Goal: Task Accomplishment & Management: Complete application form

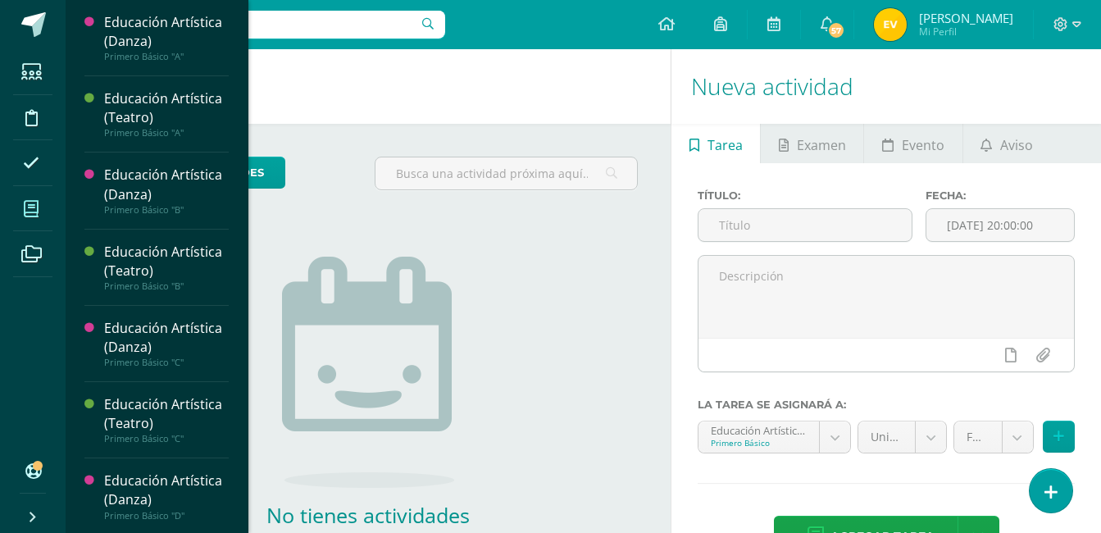
click at [27, 202] on icon at bounding box center [31, 209] width 15 height 16
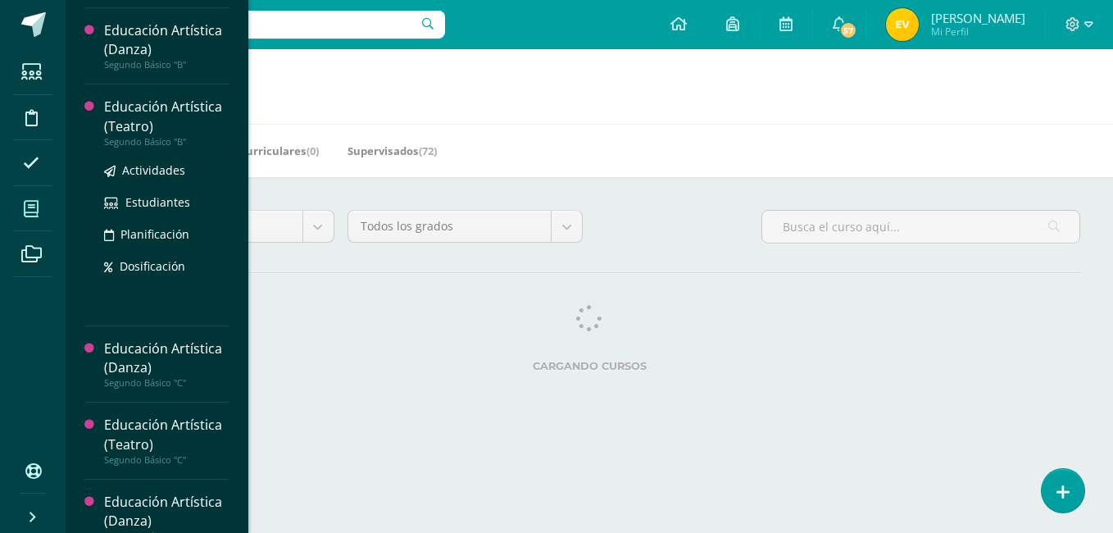
scroll to position [818, 0]
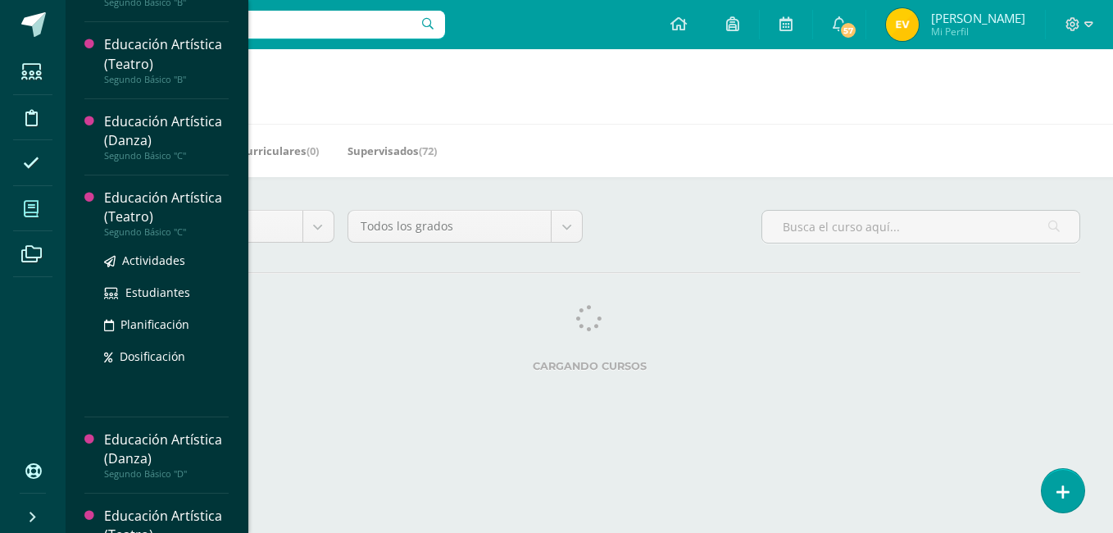
click at [130, 204] on div "Educación Artística (Teatro)" at bounding box center [166, 208] width 125 height 38
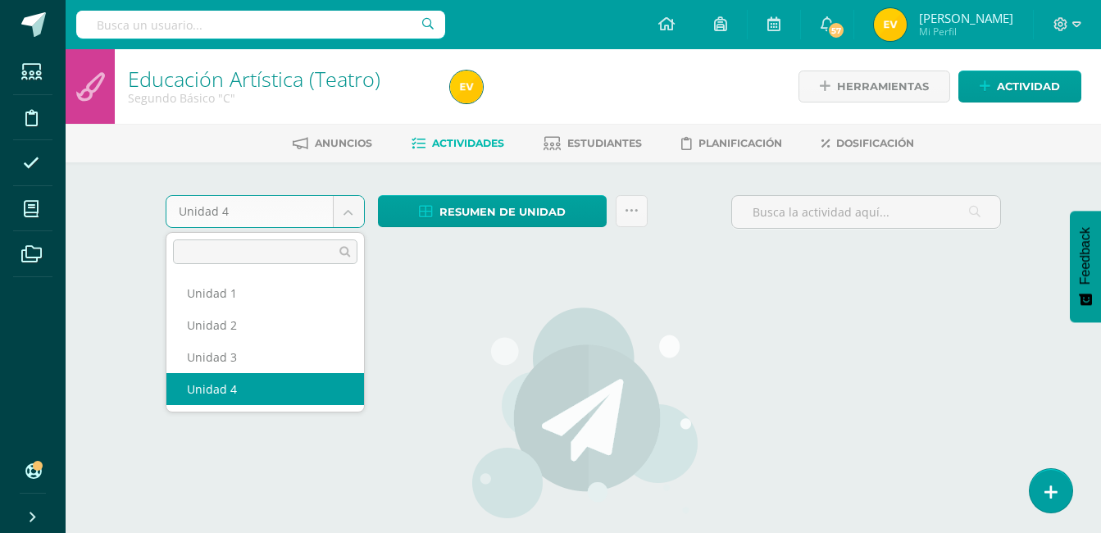
click at [357, 211] on body "Estudiantes Disciplina Asistencia Mis cursos Archivos Soporte Ayuda Reportar un…" at bounding box center [550, 352] width 1101 height 704
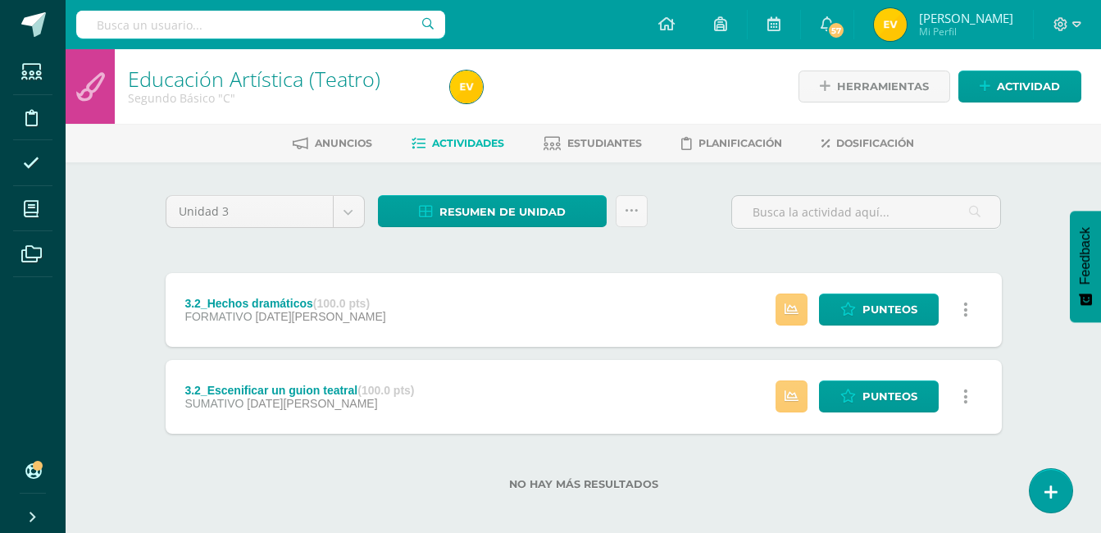
click at [363, 387] on strong "(100.0 pts)" at bounding box center [385, 390] width 57 height 13
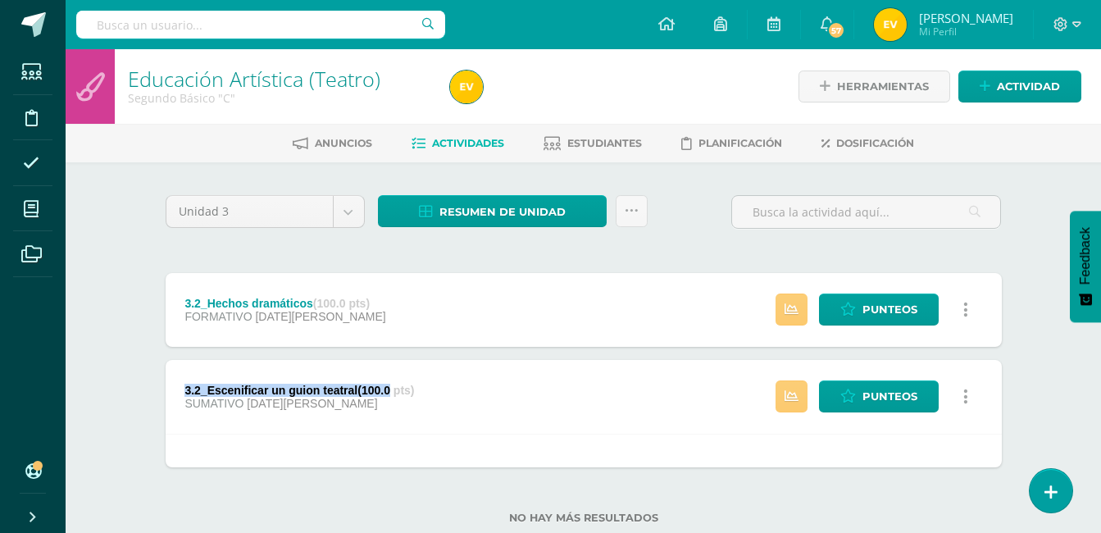
drag, startPoint x: 363, startPoint y: 387, endPoint x: 242, endPoint y: 389, distance: 121.3
click at [242, 389] on div "3.2_Escenificar un guion teatral (100.0 pts)" at bounding box center [299, 390] width 230 height 13
drag, startPoint x: 312, startPoint y: 302, endPoint x: 184, endPoint y: 303, distance: 127.1
click at [184, 303] on div "3.2_Hechos dramáticos (100.0 pts)" at bounding box center [284, 303] width 201 height 13
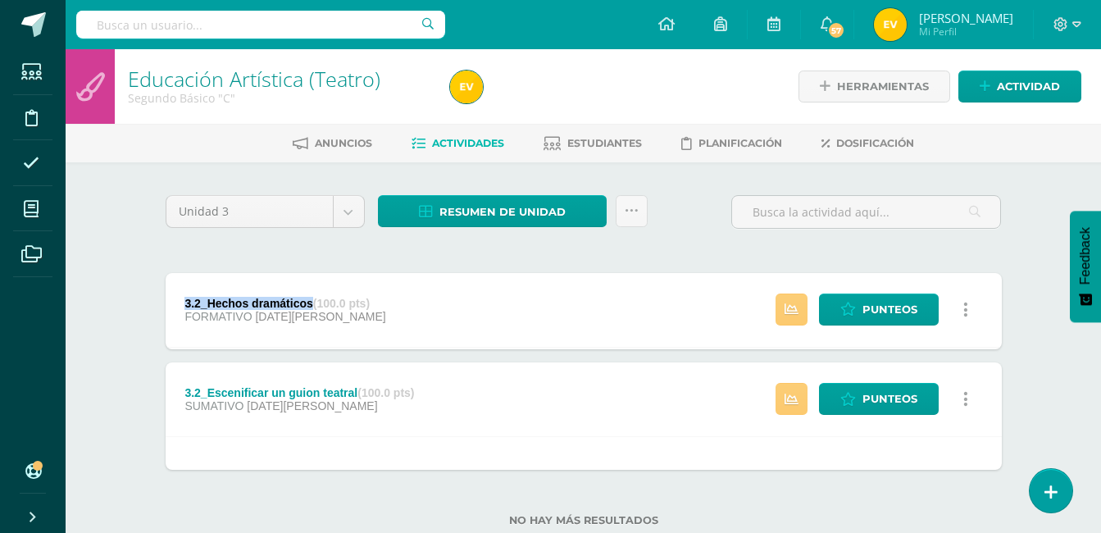
click at [184, 303] on div "3.2_Hechos dramáticos (100.0 pts)" at bounding box center [284, 303] width 201 height 13
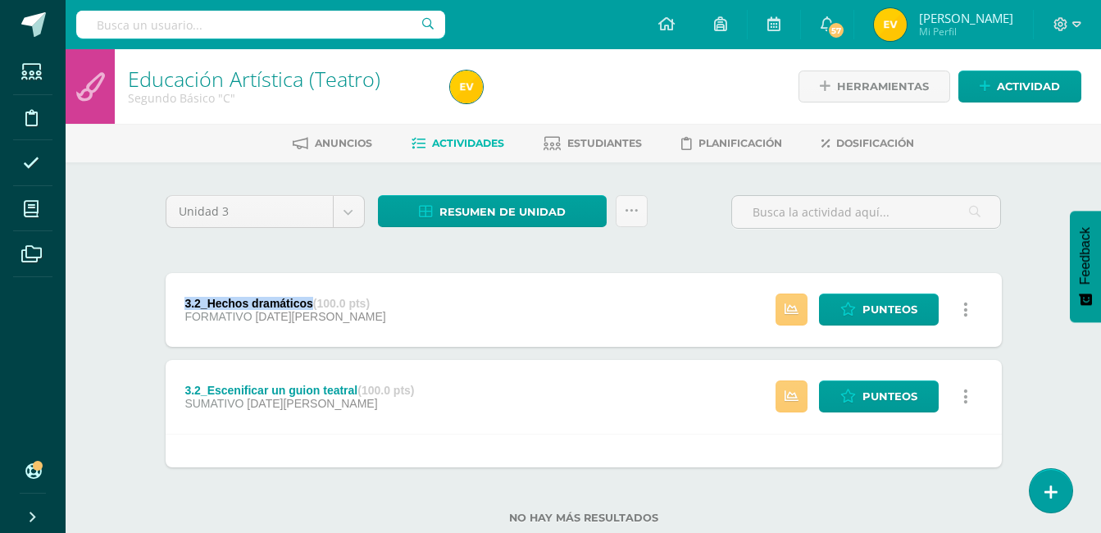
drag, startPoint x: 314, startPoint y: 301, endPoint x: 185, endPoint y: 305, distance: 128.8
click at [185, 305] on div "3.2_Hechos dramáticos (100.0 pts)" at bounding box center [284, 303] width 201 height 13
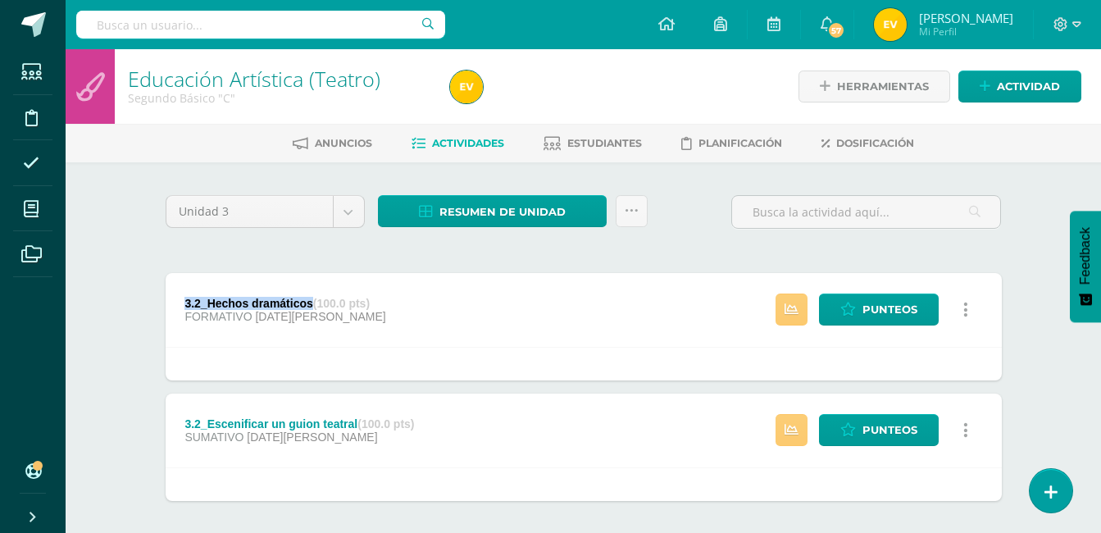
click at [185, 305] on div "3.2_Hechos dramáticos (100.0 pts)" at bounding box center [284, 303] width 201 height 13
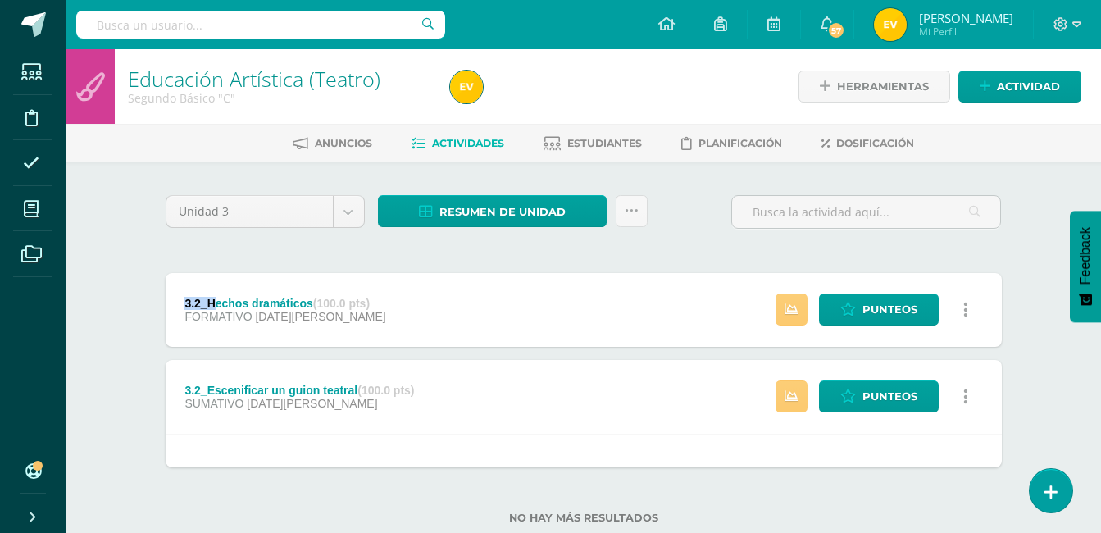
drag, startPoint x: 184, startPoint y: 299, endPoint x: 234, endPoint y: 296, distance: 49.3
click at [231, 297] on div "3.2_Hechos dramáticos (100.0 pts)" at bounding box center [284, 303] width 201 height 13
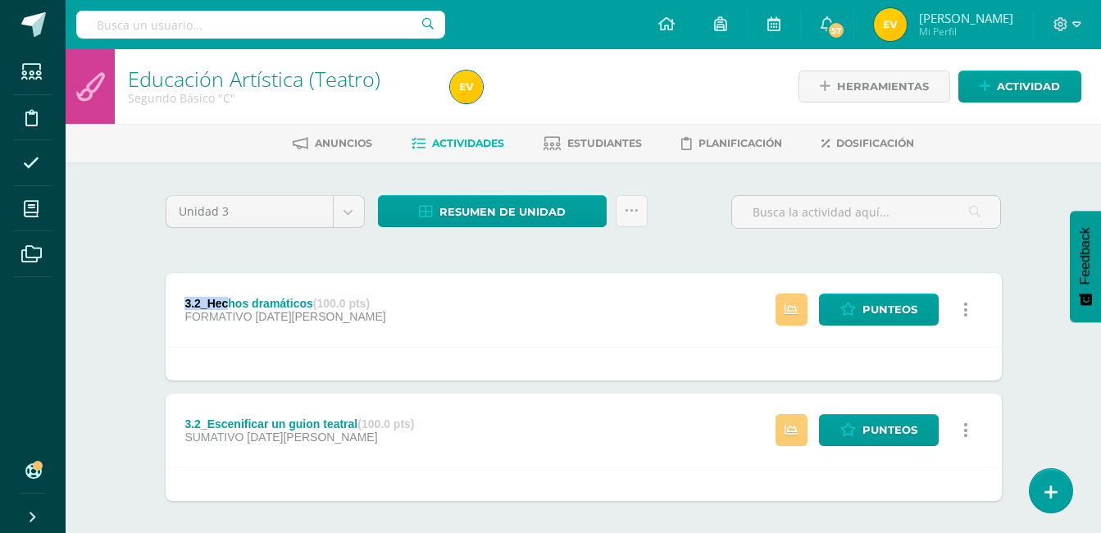
drag, startPoint x: 234, startPoint y: 296, endPoint x: 318, endPoint y: 299, distance: 84.5
click at [318, 299] on div "3.2_Hechos dramáticos (100.0 pts) FORMATIVO 17 de Agosto" at bounding box center [286, 310] width 240 height 74
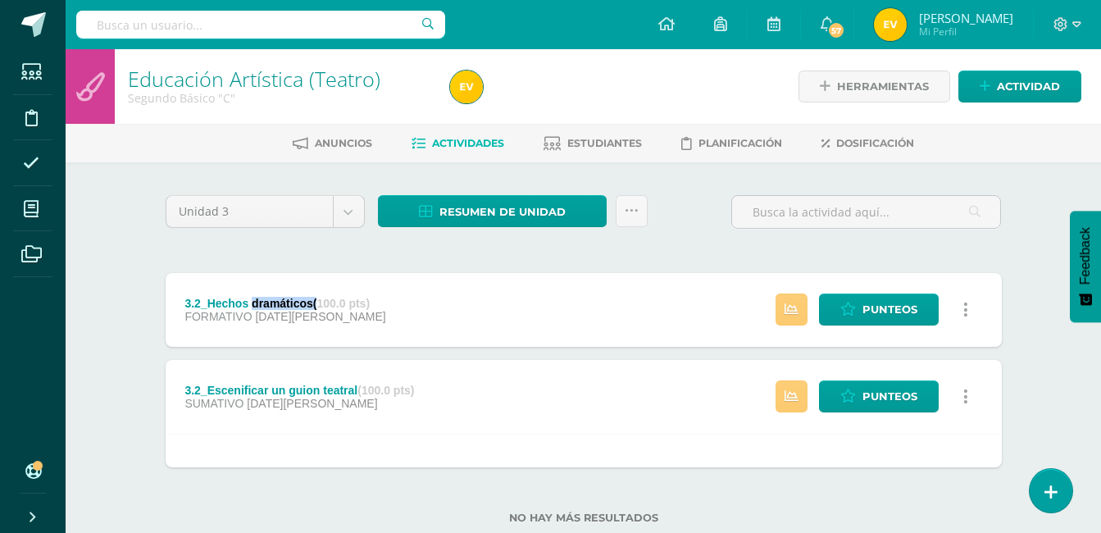
drag, startPoint x: 318, startPoint y: 299, endPoint x: 307, endPoint y: 299, distance: 10.7
click at [307, 299] on div "3.2_Hechos dramáticos (100.0 pts)" at bounding box center [284, 303] width 201 height 13
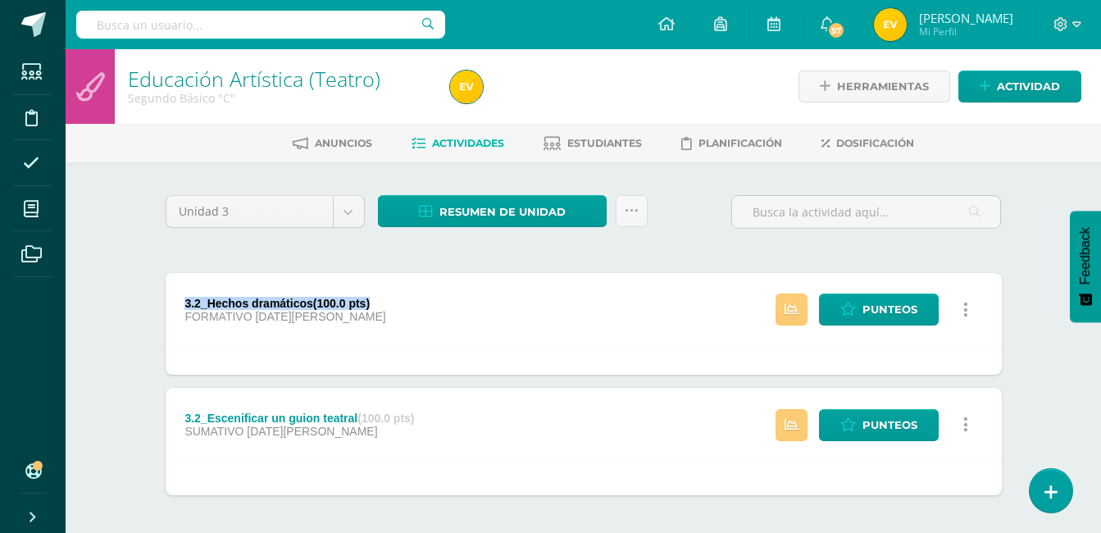
drag, startPoint x: 307, startPoint y: 299, endPoint x: 258, endPoint y: 299, distance: 49.2
click at [284, 299] on div "3.2_Hechos dramáticos (100.0 pts)" at bounding box center [284, 303] width 201 height 13
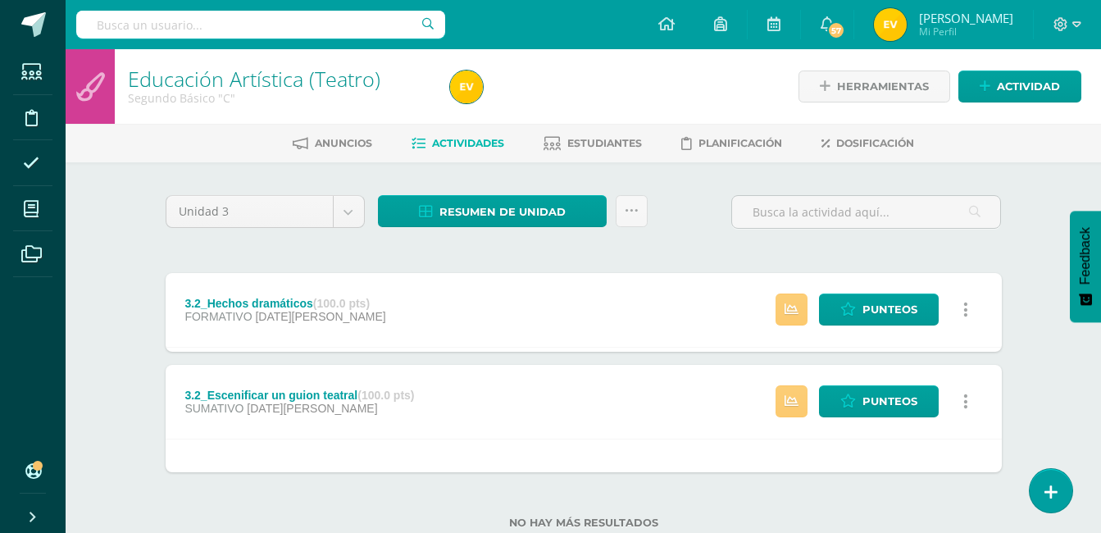
drag, startPoint x: 258, startPoint y: 299, endPoint x: 239, endPoint y: 299, distance: 19.7
click at [243, 299] on div "3.2_Hechos dramáticos (100.0 pts)" at bounding box center [284, 303] width 201 height 13
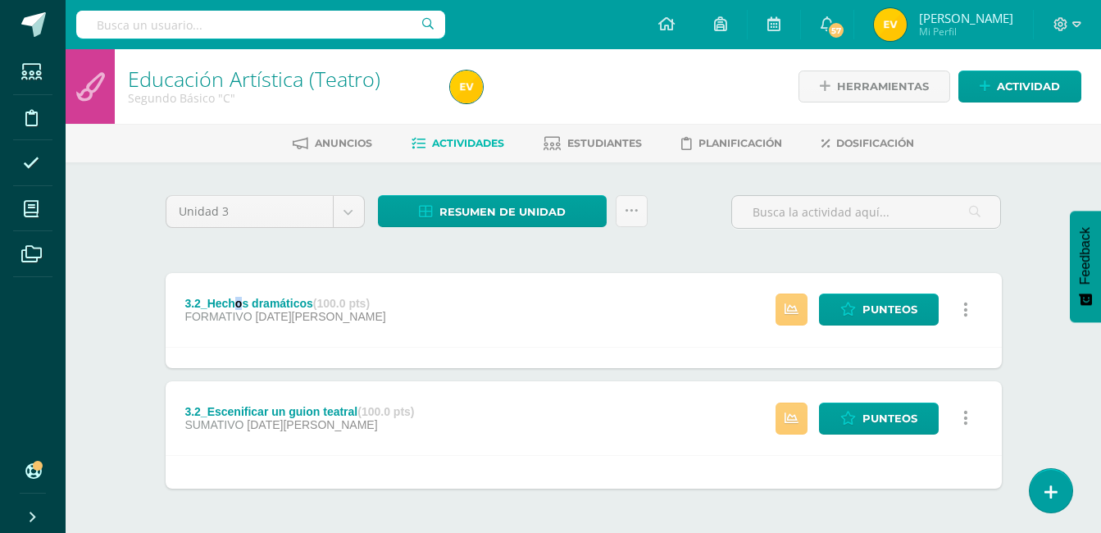
click at [239, 299] on div "3.2_Hechos dramáticos (100.0 pts)" at bounding box center [284, 303] width 201 height 13
drag, startPoint x: 239, startPoint y: 299, endPoint x: 298, endPoint y: 301, distance: 59.9
click at [298, 301] on div "3.2_Hechos dramáticos (100.0 pts)" at bounding box center [284, 303] width 201 height 13
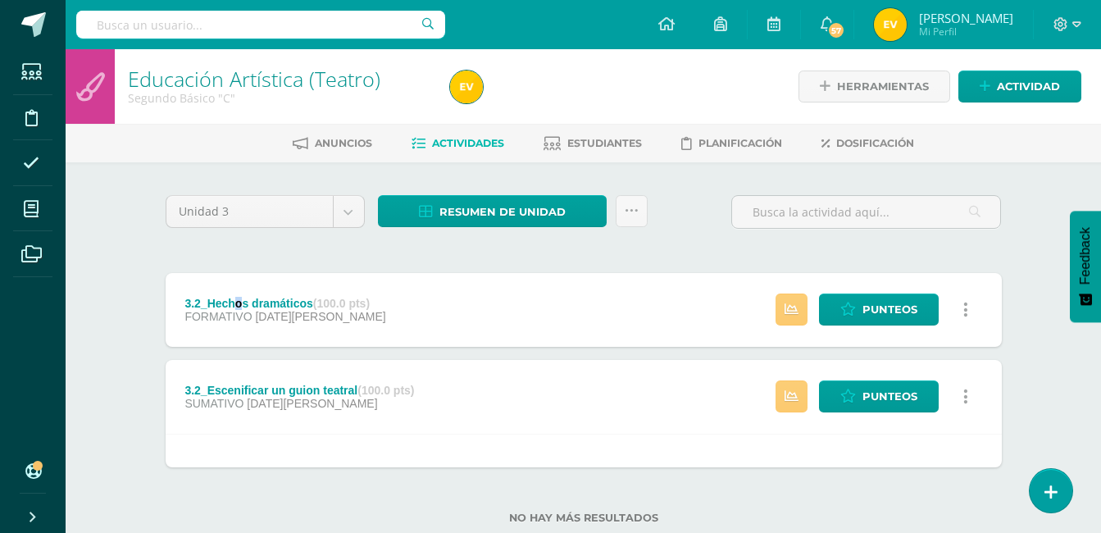
drag, startPoint x: 315, startPoint y: 300, endPoint x: 186, endPoint y: 303, distance: 128.8
click at [186, 303] on div "3.2_Hechos dramáticos (100.0 pts)" at bounding box center [284, 303] width 201 height 13
drag, startPoint x: 312, startPoint y: 301, endPoint x: 184, endPoint y: 304, distance: 127.9
click at [184, 304] on div "3.2_Hechos dramáticos (100.0 pts) FORMATIVO 17 de Agosto" at bounding box center [286, 310] width 240 height 74
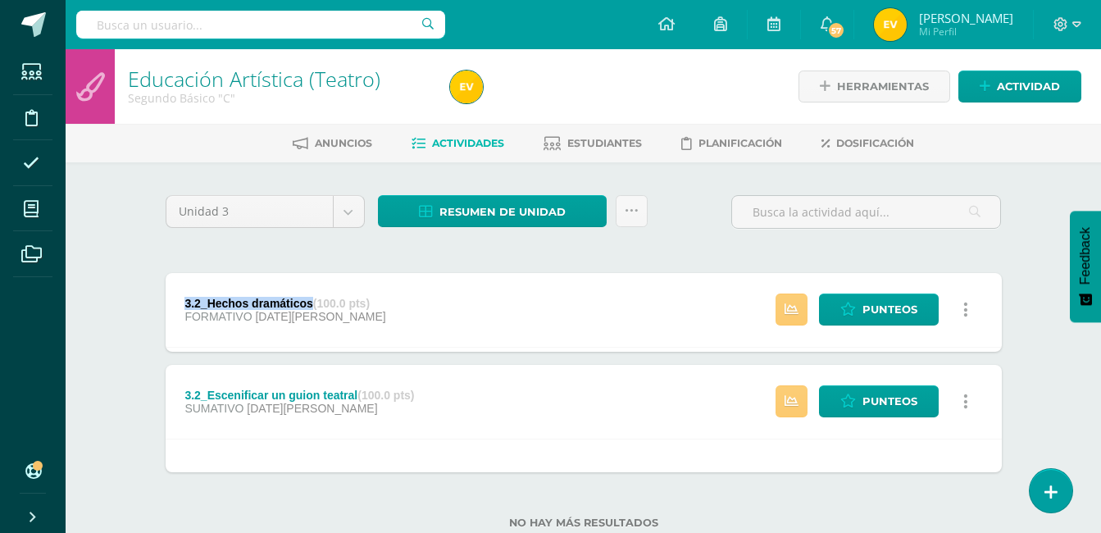
click at [184, 304] on div "3.2_Hechos dramáticos (100.0 pts) FORMATIVO 17 de Agosto" at bounding box center [286, 310] width 240 height 74
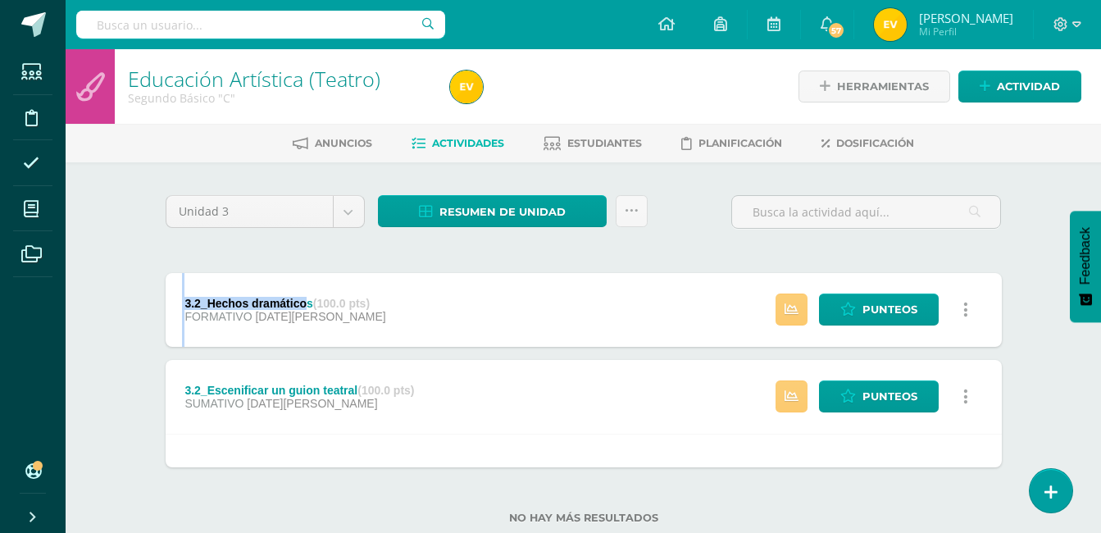
drag, startPoint x: 309, startPoint y: 297, endPoint x: 180, endPoint y: 299, distance: 129.6
click at [180, 299] on div "3.2_Hechos dramáticos (100.0 pts) FORMATIVO 17 de Agosto" at bounding box center [286, 310] width 240 height 74
click at [178, 299] on div "3.2_Hechos dramáticos (100.0 pts) FORMATIVO 17 de Agosto" at bounding box center [286, 310] width 240 height 74
copy div "3.2_Hechos dramático"
click at [339, 25] on input "text" at bounding box center [260, 25] width 369 height 28
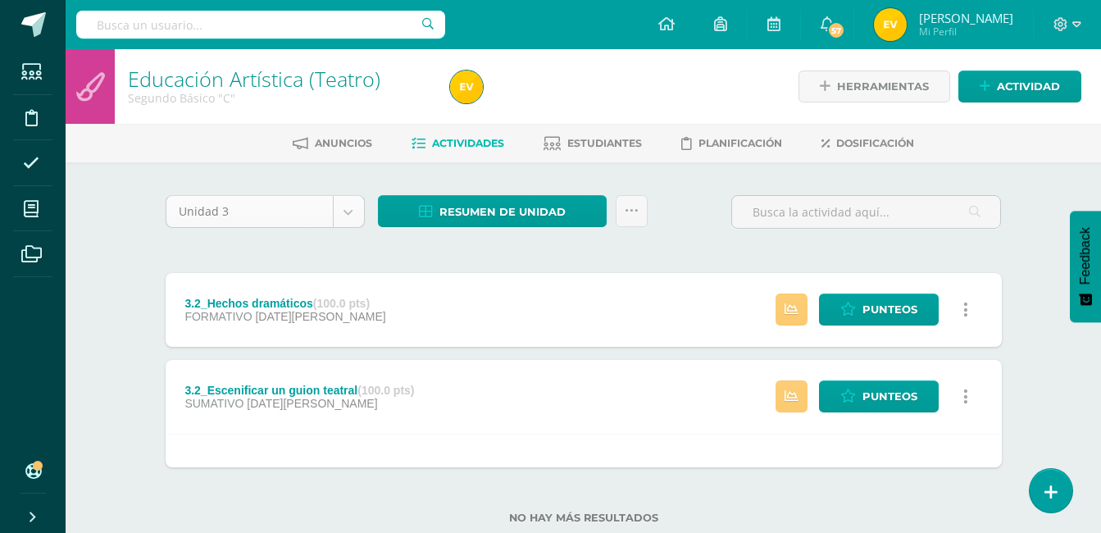
click at [356, 216] on body "Estudiantes Disciplina Asistencia Mis cursos Archivos Soporte Ayuda Reportar un…" at bounding box center [550, 288] width 1101 height 576
click at [352, 212] on body "Estudiantes Disciplina Asistencia Mis cursos Archivos Soporte Ayuda Reportar un…" at bounding box center [550, 288] width 1101 height 576
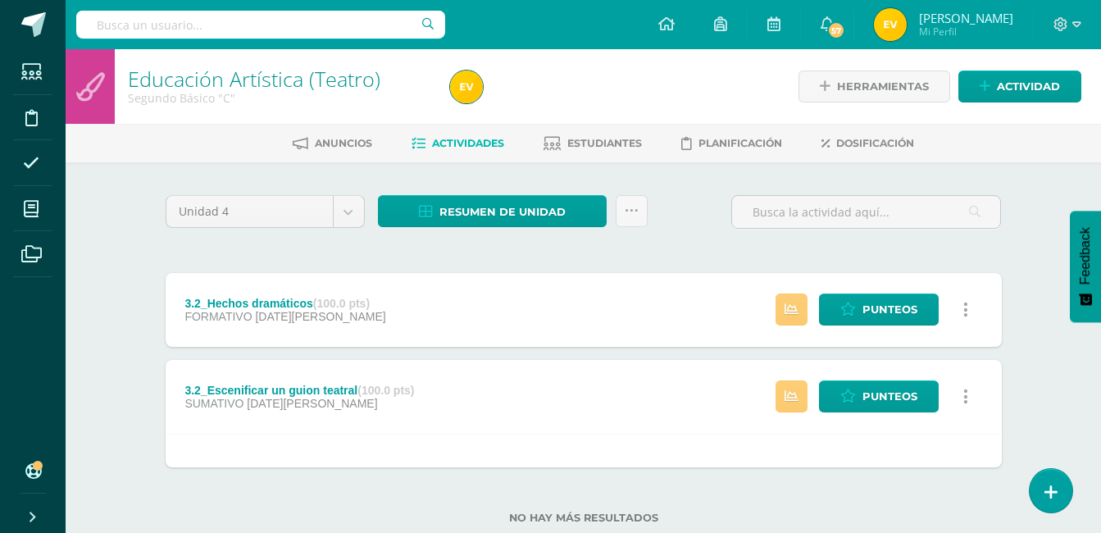
select select "Unidad 4"
click at [286, 386] on div "3.2_Escenificar un guion teatral (100.0 pts)" at bounding box center [299, 390] width 230 height 13
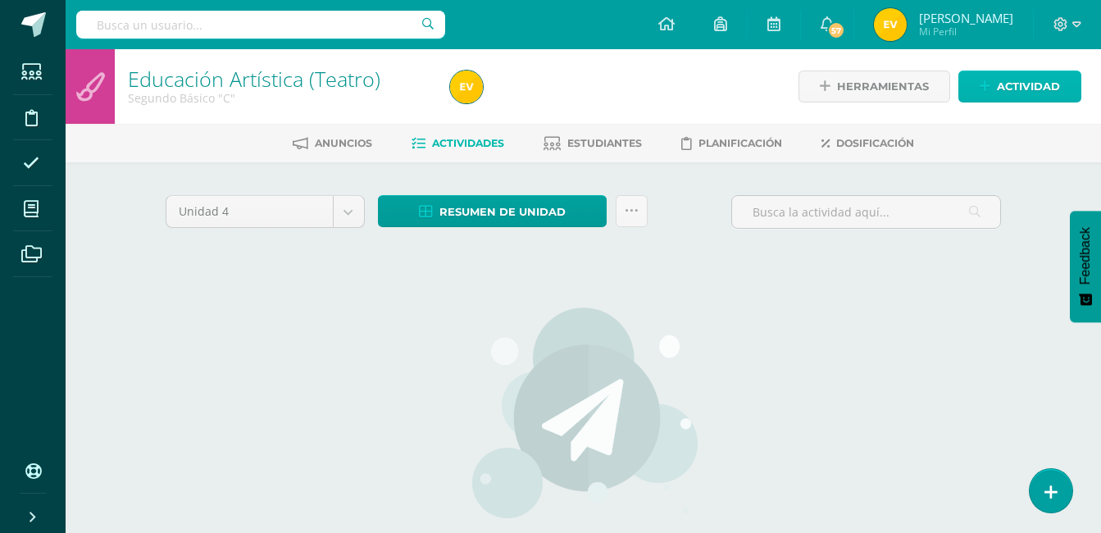
click at [1019, 84] on span "Actividad" at bounding box center [1028, 86] width 63 height 30
click at [0, 0] on div "Crea una nueva actividad Tarea Examen Evento Aviso Título: Fecha: [DATE] 20:00:…" at bounding box center [0, 0] width 0 height 0
click at [1017, 91] on span "Actividad" at bounding box center [1028, 86] width 63 height 30
click at [0, 0] on ul "Tarea Examen Evento Aviso" at bounding box center [0, 0] width 0 height 0
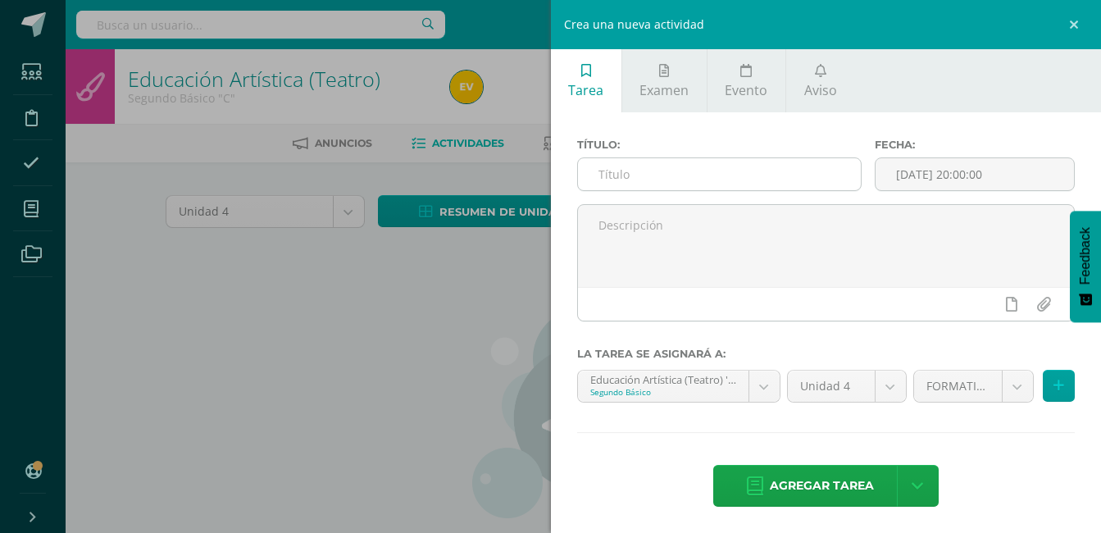
click at [648, 175] on input "text" at bounding box center [720, 174] width 284 height 32
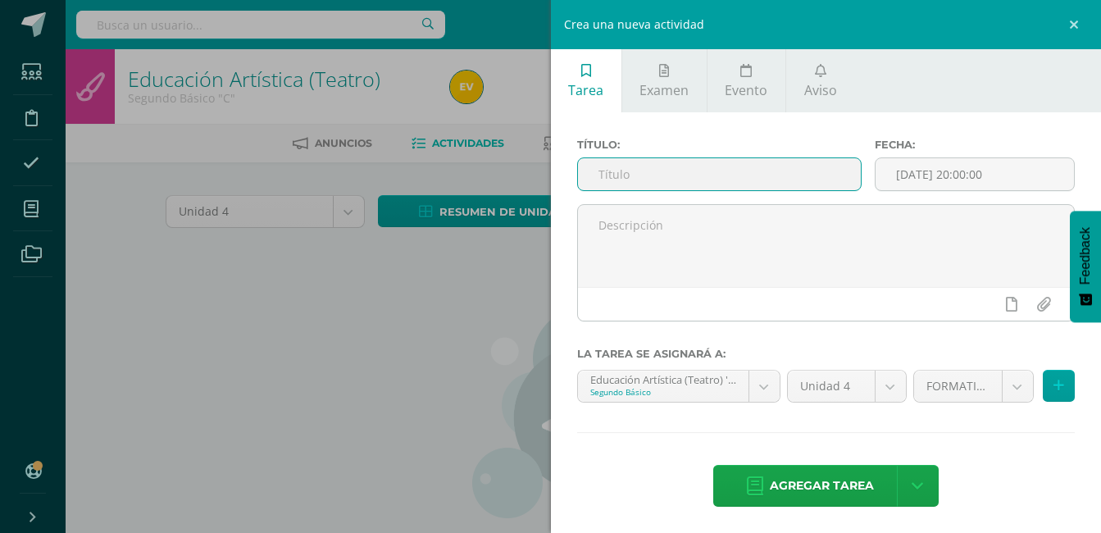
paste input "3.2_Hechos dramático"
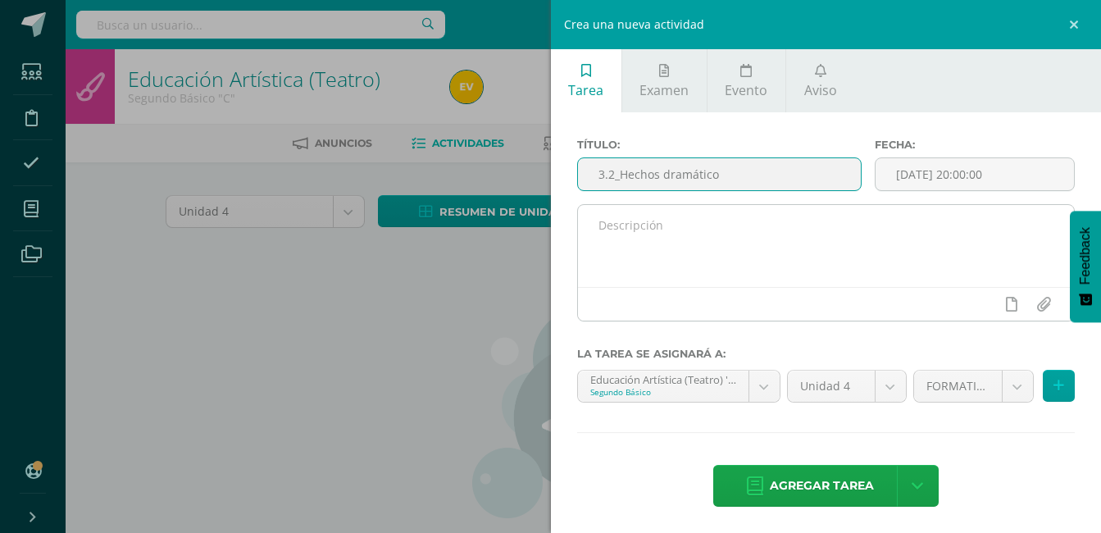
click at [703, 300] on div at bounding box center [826, 304] width 497 height 34
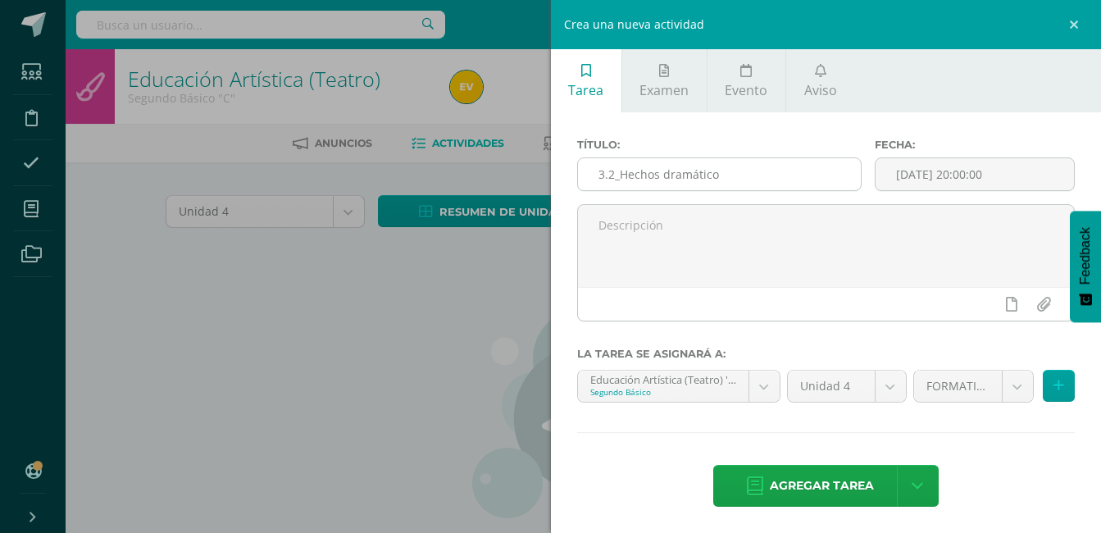
click at [608, 175] on input "3.2_Hechos dramático" at bounding box center [720, 174] width 284 height 32
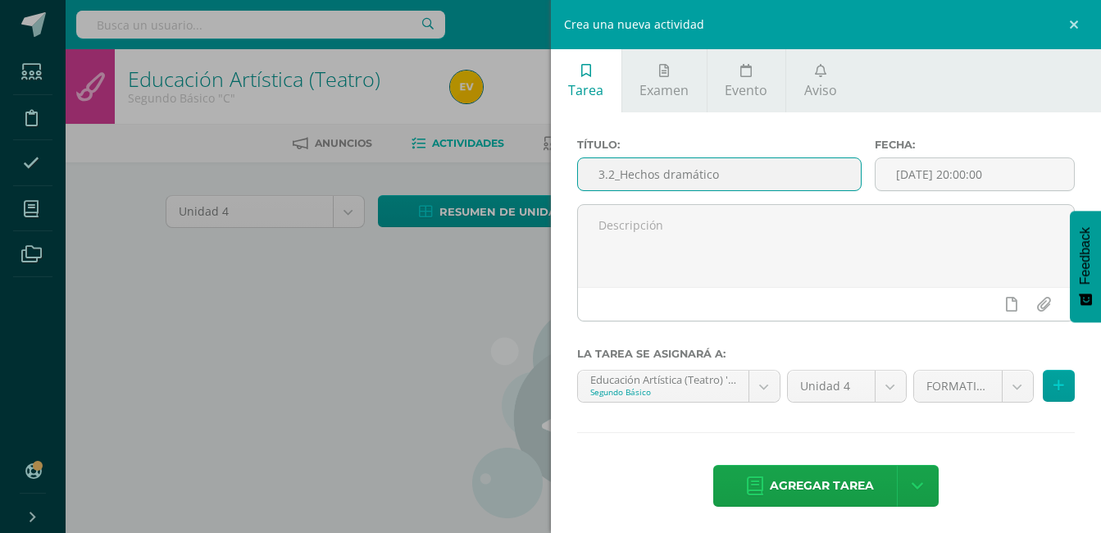
click at [608, 175] on input "3.2_Hechos dramático" at bounding box center [720, 174] width 284 height 32
click at [662, 174] on input "3.2_Hechos dramático" at bounding box center [720, 174] width 284 height 32
click at [610, 179] on input "3.2_Hechos dramático" at bounding box center [720, 174] width 284 height 32
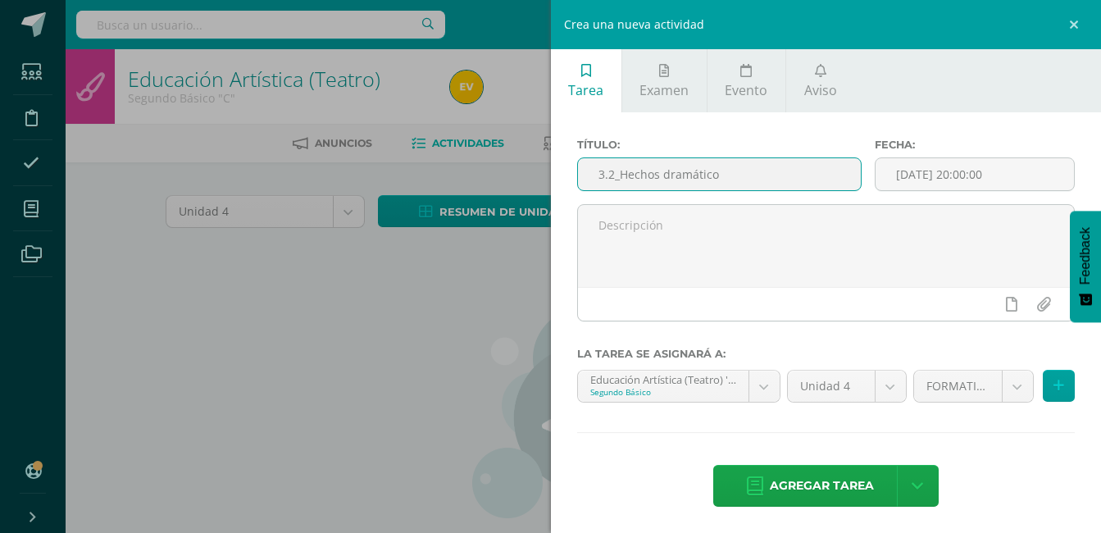
click at [621, 175] on input "3.2_Hechos dramático" at bounding box center [720, 174] width 284 height 32
click at [601, 173] on input "3.2_Hechos dramático" at bounding box center [720, 174] width 284 height 32
click at [610, 173] on input "3.2_Hechos dramático" at bounding box center [720, 174] width 284 height 32
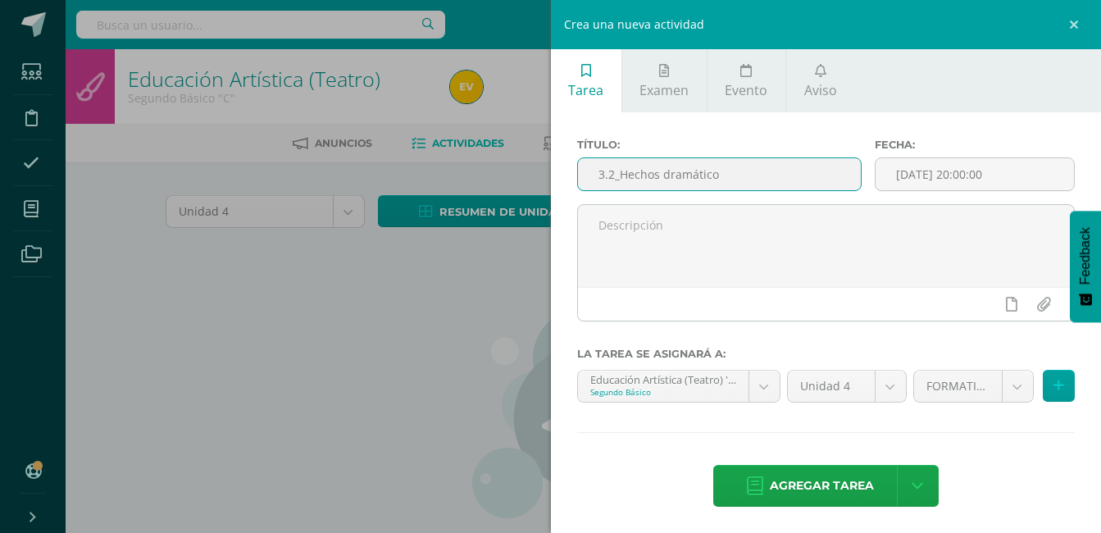
click at [610, 173] on input "3.2_Hechos dramático" at bounding box center [720, 174] width 284 height 32
click at [596, 174] on input "3.2_Hechos dramático" at bounding box center [720, 174] width 284 height 32
type input "4.2_Hechos dramático"
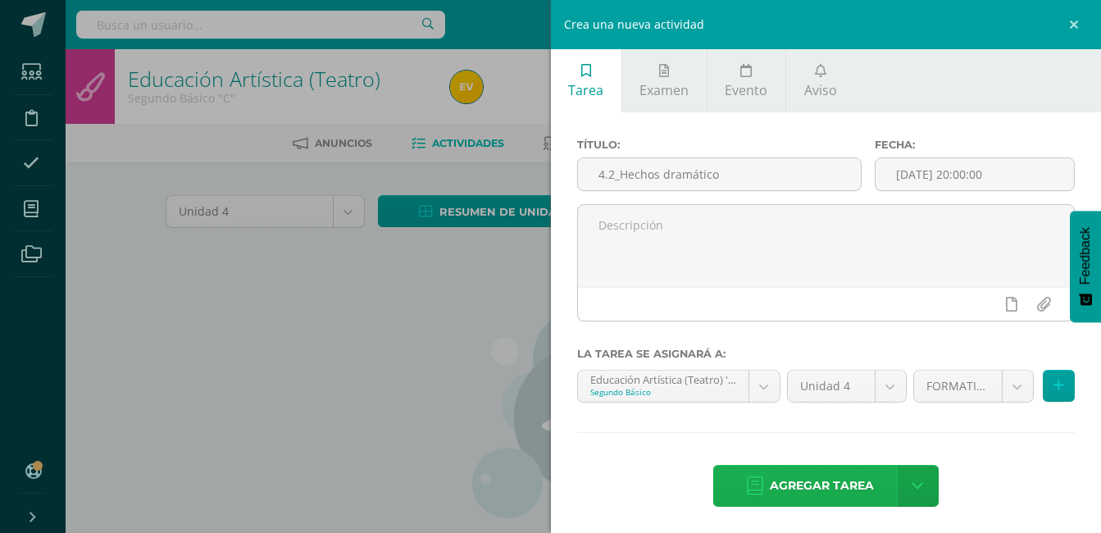
click at [787, 480] on span "Agregar tarea" at bounding box center [822, 486] width 104 height 40
click at [787, 480] on div "Título: 4.2_Hechos dramático Fecha: 2025-10-15 20:00:00 La tarea se asignará a:…" at bounding box center [826, 324] width 551 height 424
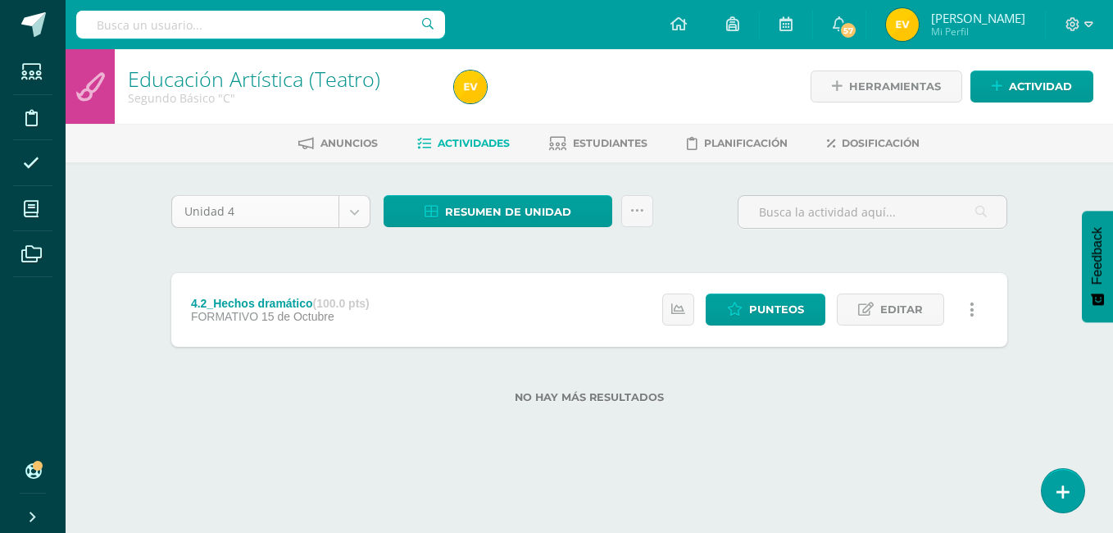
click at [357, 215] on body "Tarea asignada exitosamente Estudiantes Disciplina Asistencia Mis cursos Archiv…" at bounding box center [556, 228] width 1113 height 456
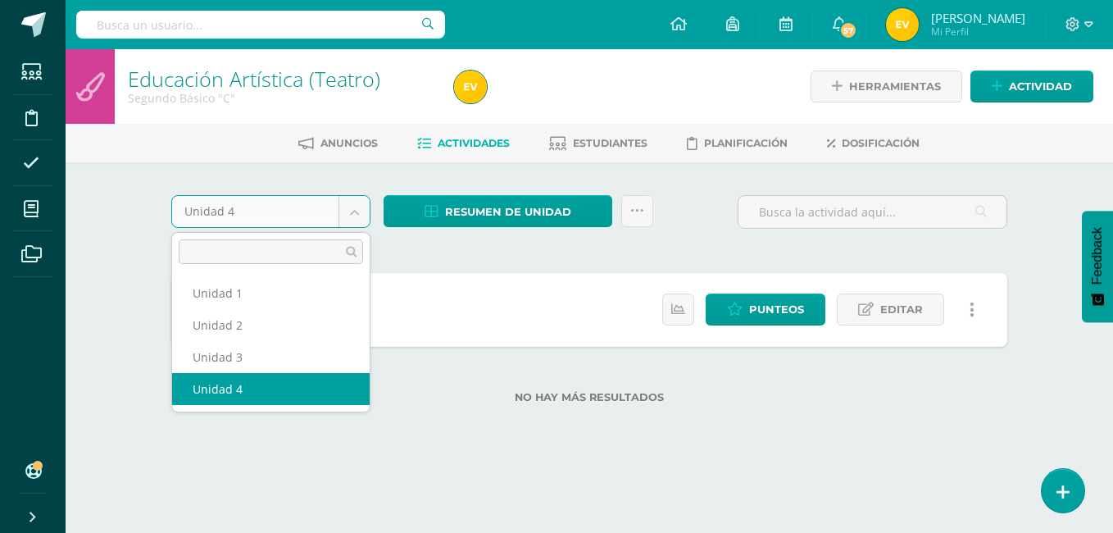
click at [357, 215] on body "Tarea asignada exitosamente Estudiantes Disciplina Asistencia Mis cursos Archiv…" at bounding box center [556, 228] width 1113 height 456
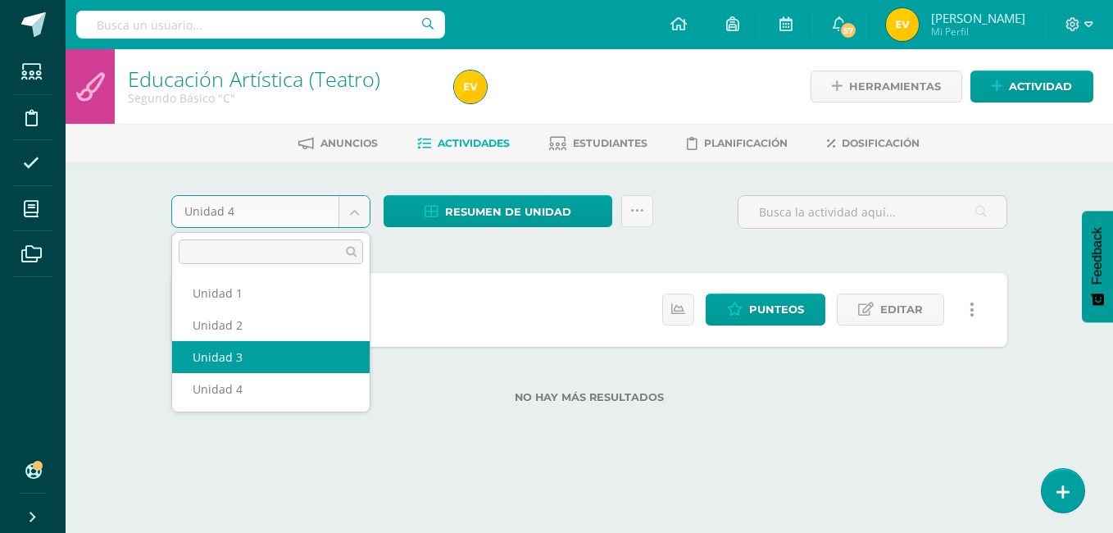
select select "Unidad 3"
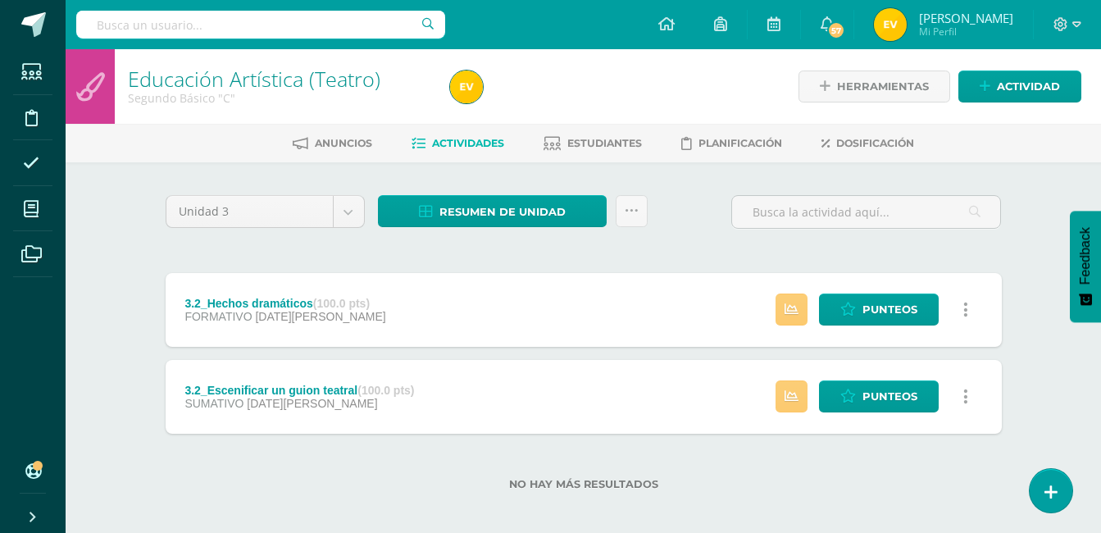
drag, startPoint x: 362, startPoint y: 384, endPoint x: 235, endPoint y: 380, distance: 126.3
click at [235, 380] on div "3.2_Escenificar un guion teatral (100.0 pts) SUMATIVO [DATE][PERSON_NAME]" at bounding box center [300, 397] width 269 height 74
click at [235, 380] on div "3.2_Escenificar un guion teatral (100.0 pts) SUMATIVO 17 de Agosto" at bounding box center [300, 397] width 269 height 74
drag, startPoint x: 186, startPoint y: 390, endPoint x: 362, endPoint y: 390, distance: 175.4
click at [362, 390] on div "3.2_Escenificar un guion teatral (100.0 pts)" at bounding box center [299, 390] width 230 height 13
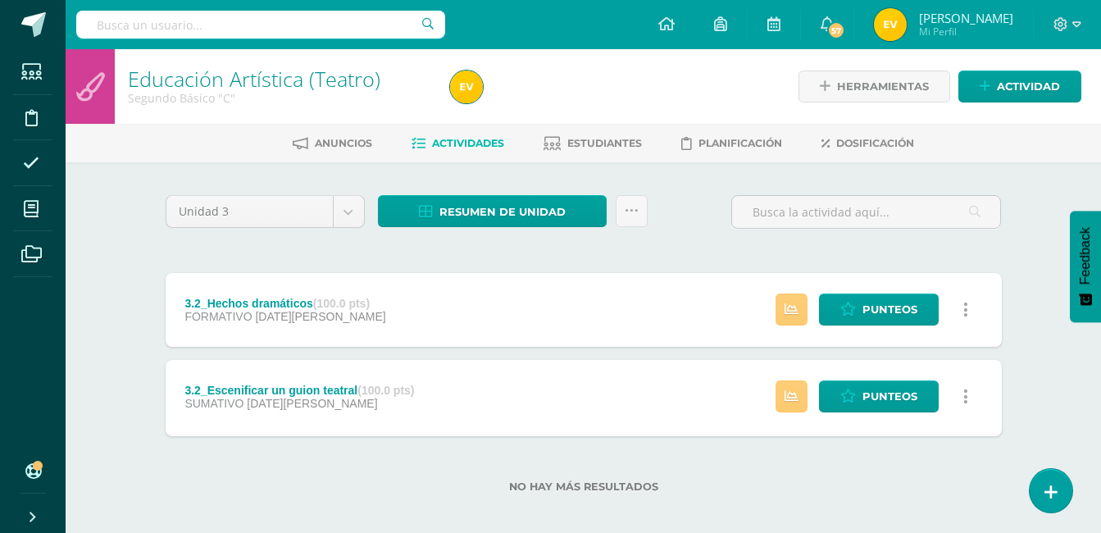
click at [362, 390] on strong "(100.0 pts)" at bounding box center [385, 390] width 57 height 13
drag, startPoint x: 186, startPoint y: 388, endPoint x: 239, endPoint y: 388, distance: 53.3
click at [235, 388] on div "3.2_Escenificar un guion teatral (100.0 pts)" at bounding box center [299, 390] width 230 height 13
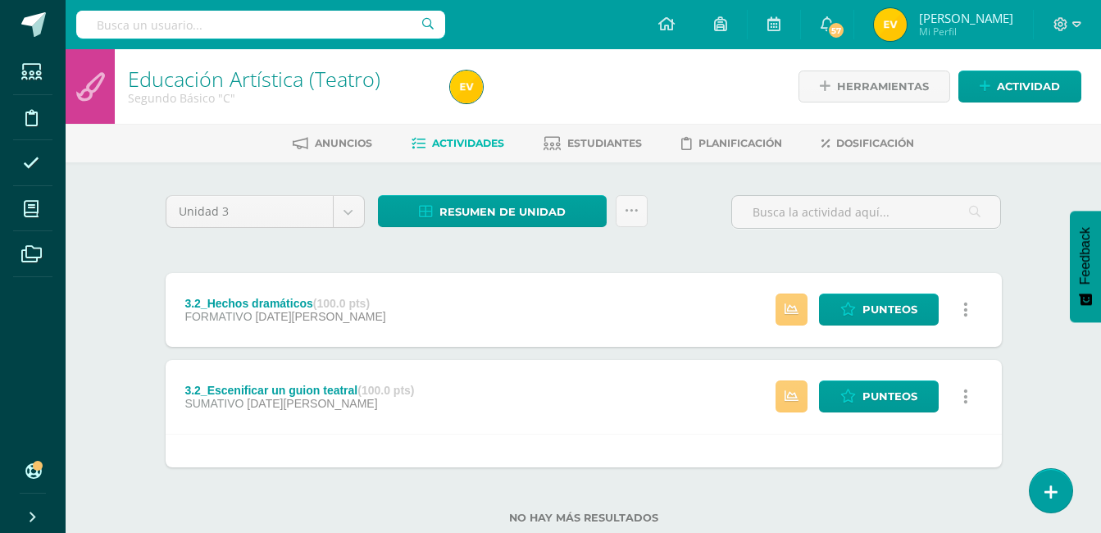
drag, startPoint x: 239, startPoint y: 388, endPoint x: 351, endPoint y: 384, distance: 111.5
click at [352, 384] on div "3.2_Escenificar un guion teatral (100.0 pts)" at bounding box center [299, 390] width 230 height 13
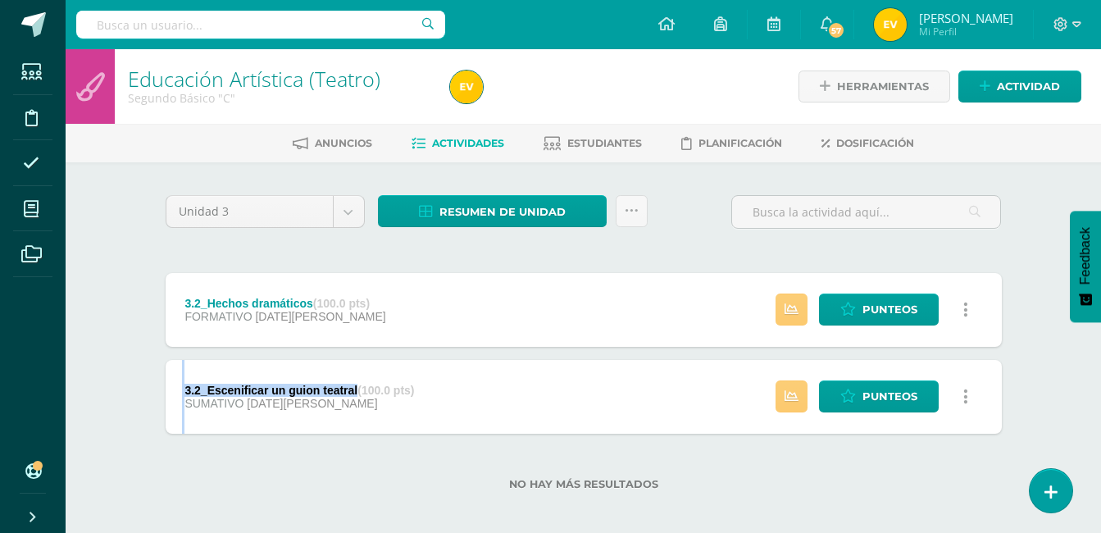
drag, startPoint x: 357, startPoint y: 389, endPoint x: 181, endPoint y: 389, distance: 176.3
click at [181, 389] on div "3.2_Escenificar un guion teatral (100.0 pts) SUMATIVO 17 de Agosto" at bounding box center [300, 397] width 269 height 74
drag, startPoint x: 348, startPoint y: 385, endPoint x: 186, endPoint y: 389, distance: 161.5
click at [186, 389] on div "3.2_Escenificar un guion teatral (100.0 pts)" at bounding box center [299, 390] width 230 height 13
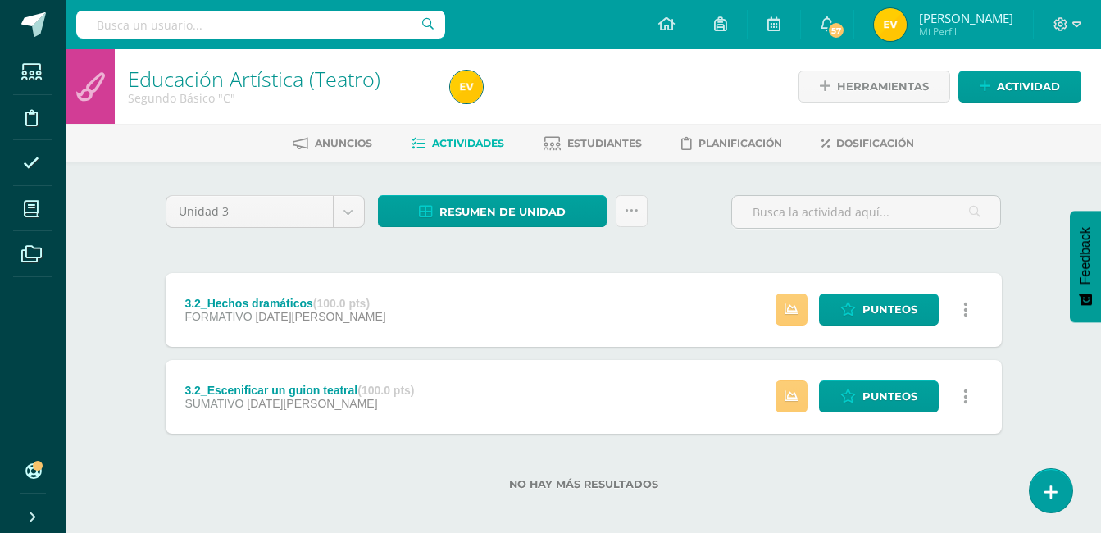
click at [186, 389] on div "3.2_Escenificar un guion teatral (100.0 pts)" at bounding box center [299, 390] width 230 height 13
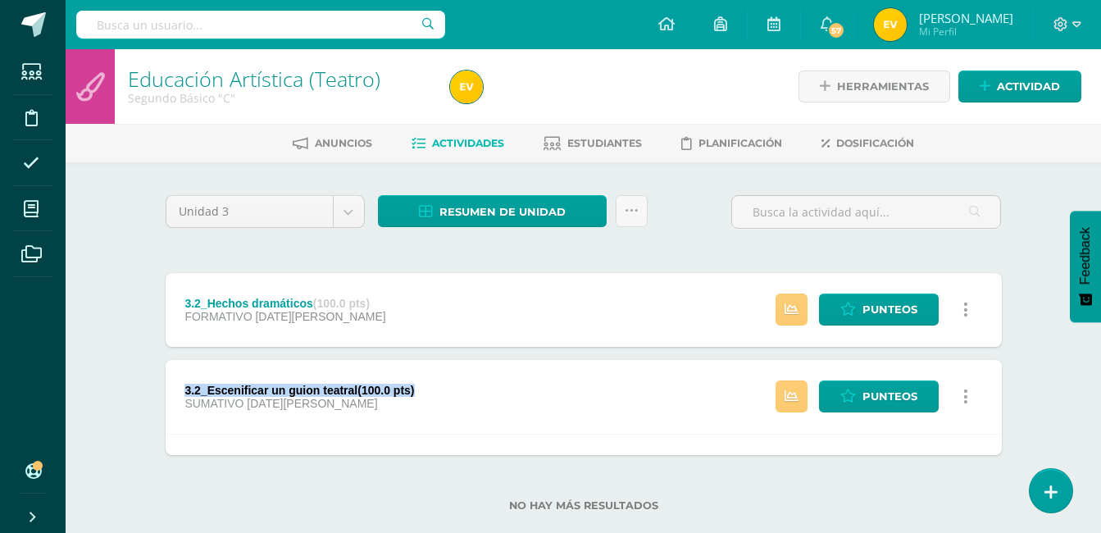
click at [186, 389] on div "3.2_Escenificar un guion teatral (100.0 pts)" at bounding box center [299, 390] width 230 height 13
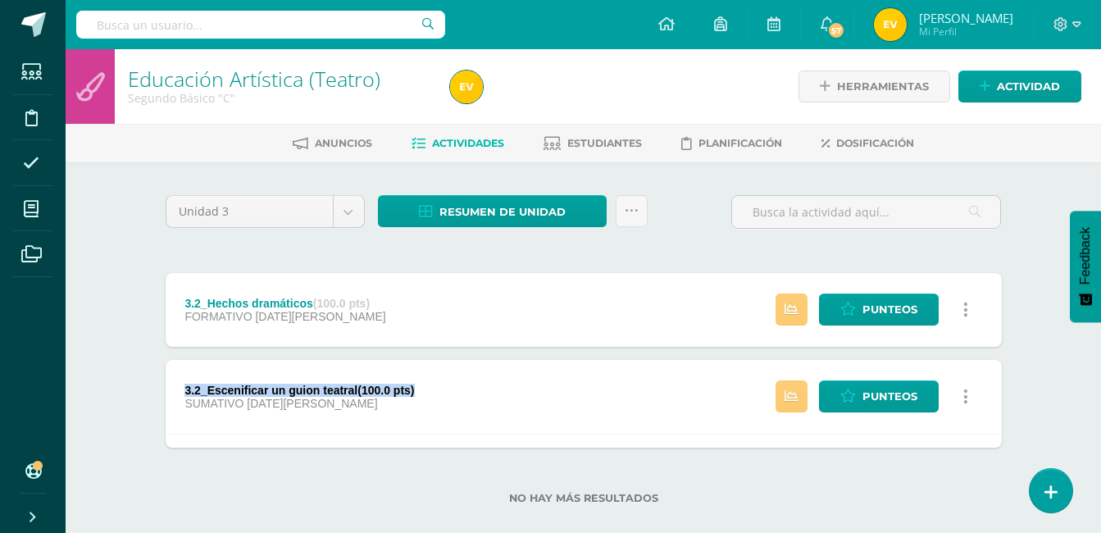
click at [186, 389] on div "3.2_Escenificar un guion teatral (100.0 pts)" at bounding box center [299, 390] width 230 height 13
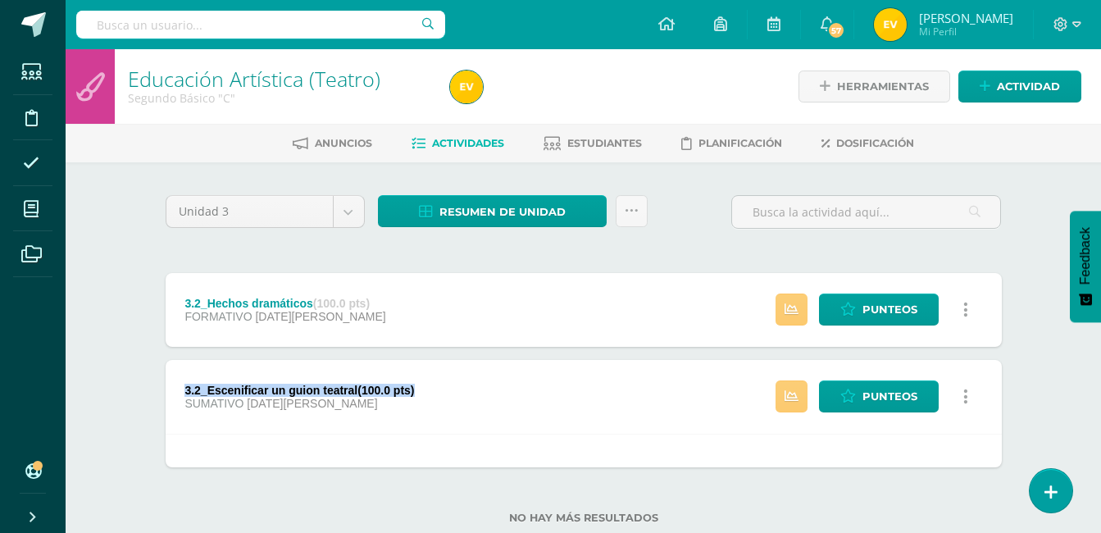
copy div "3.2_Escenificar un guion teatral (100.0 pts)"
click at [402, 126] on div "Anuncios Actividades Estudiantes Planificación Dosificación" at bounding box center [603, 143] width 1075 height 39
click at [350, 204] on body "Estudiantes Disciplina Asistencia Mis cursos Archivos Soporte Ayuda Reportar un…" at bounding box center [550, 288] width 1101 height 576
click at [343, 205] on body "Estudiantes Disciplina Asistencia Mis cursos Archivos Soporte Ayuda Reportar un…" at bounding box center [550, 288] width 1101 height 576
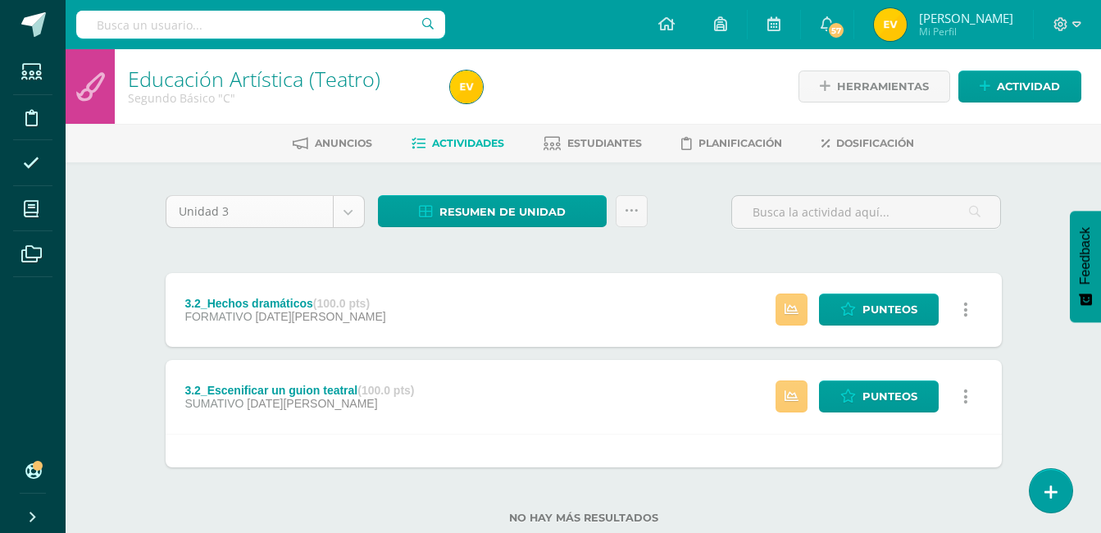
click at [343, 205] on body "Estudiantes Disciplina Asistencia Mis cursos Archivos Soporte Ayuda Reportar un…" at bounding box center [550, 288] width 1101 height 576
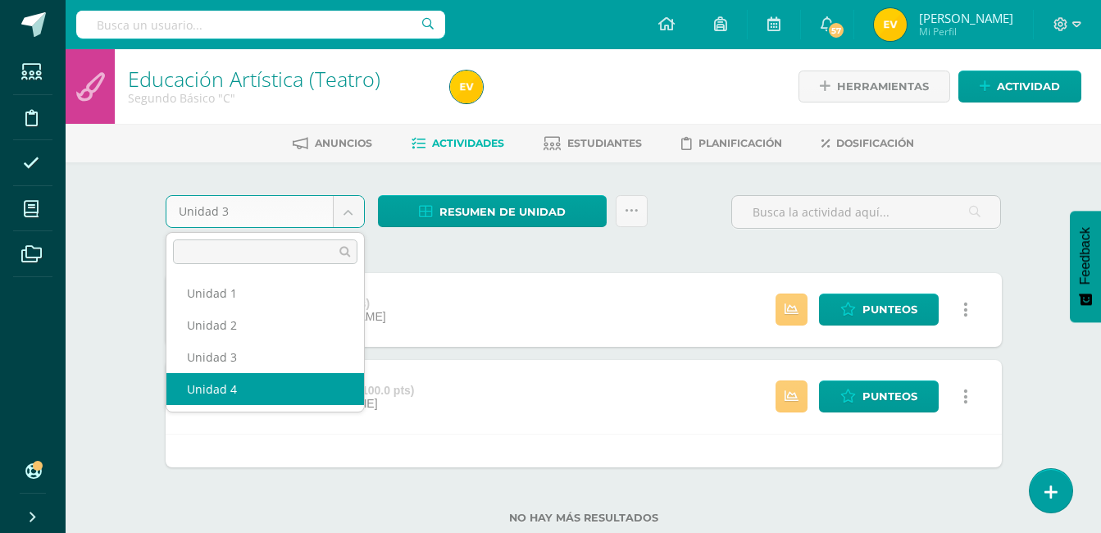
select select "Unidad 4"
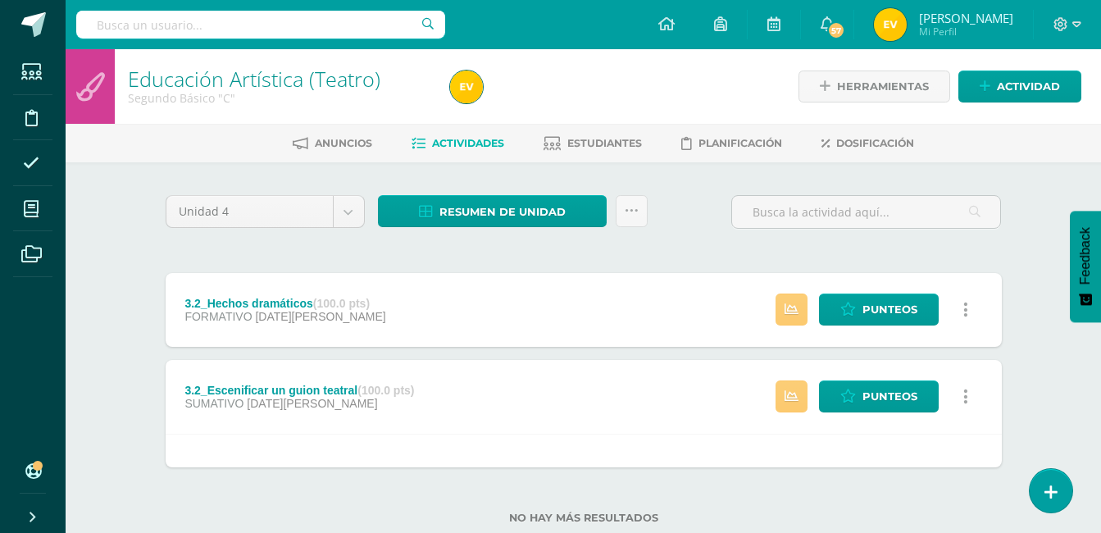
click at [260, 394] on div "3.2_Escenificar un guion teatral (100.0 pts)" at bounding box center [299, 390] width 230 height 13
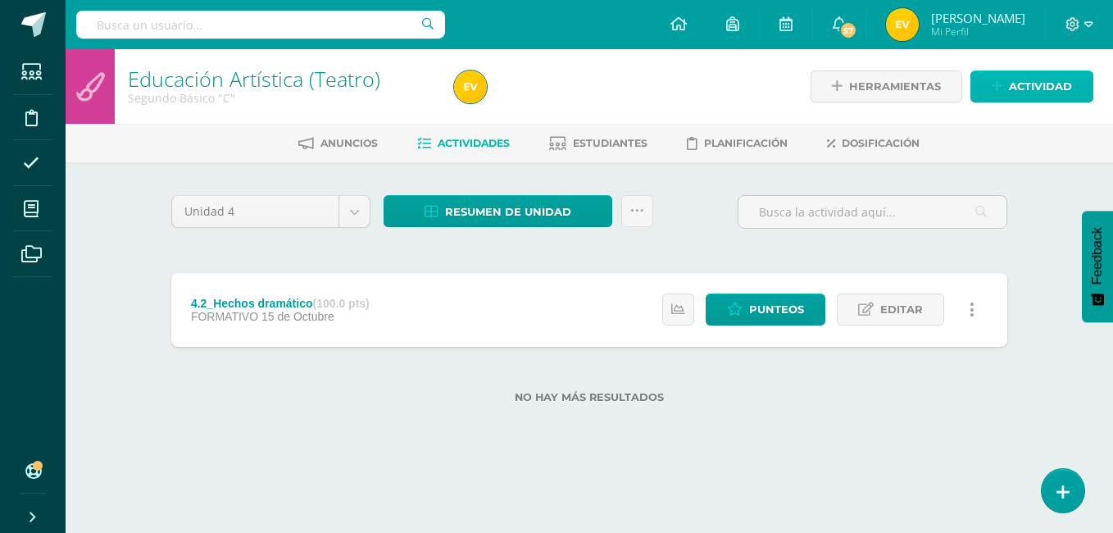
click at [995, 84] on icon at bounding box center [997, 87] width 11 height 14
click at [0, 0] on div "Crea una nueva actividad Tarea Examen Evento Aviso Título: Fecha: [DATE] 20:00:…" at bounding box center [0, 0] width 0 height 0
click at [999, 84] on icon at bounding box center [997, 87] width 11 height 14
click at [0, 0] on ul "Tarea Examen Evento Aviso" at bounding box center [0, 0] width 0 height 0
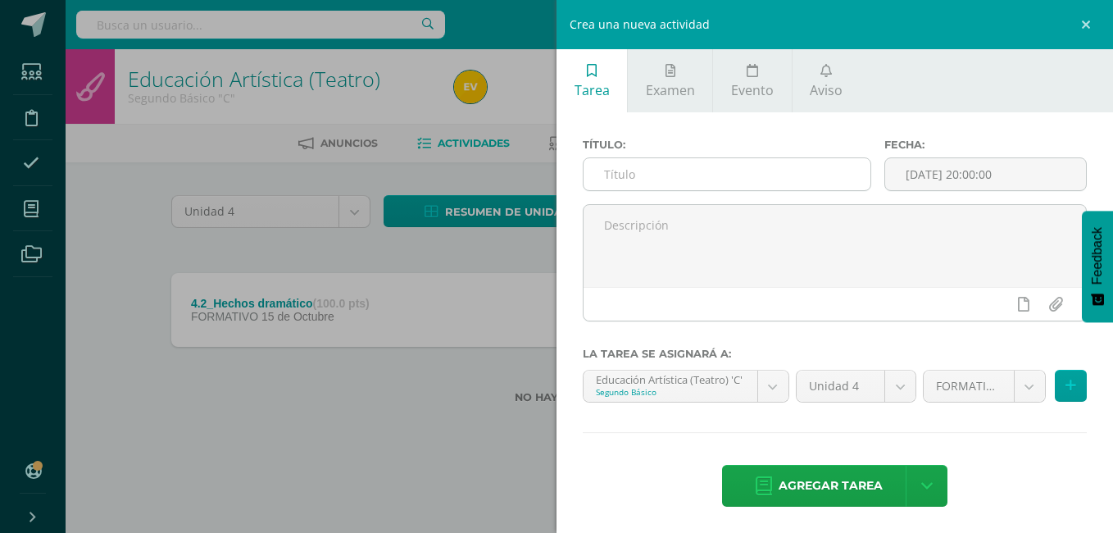
click at [660, 166] on input "text" at bounding box center [727, 174] width 287 height 32
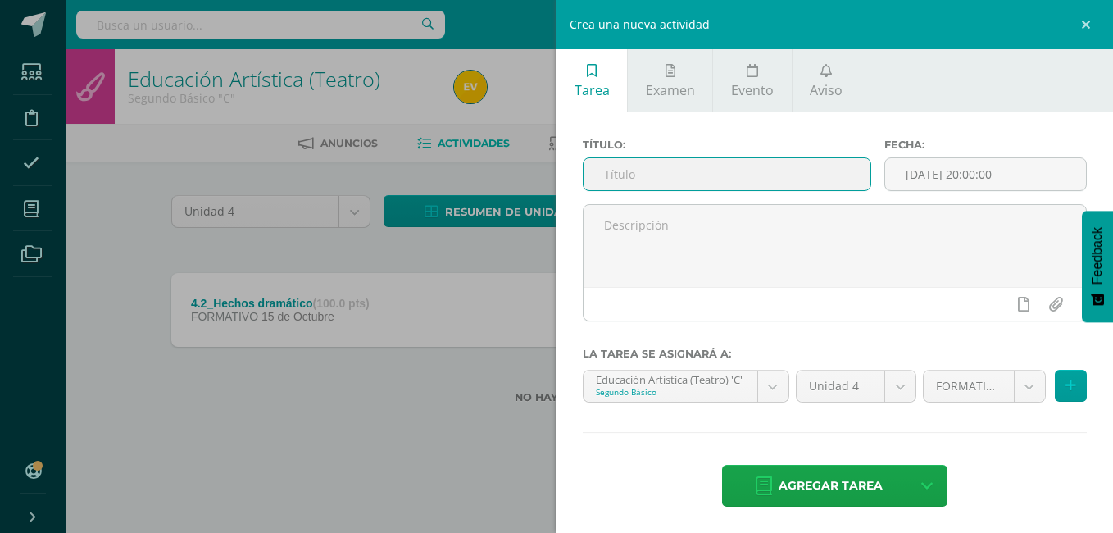
paste input "3.2_Escenificar un guion teatral (100.0 pts)"
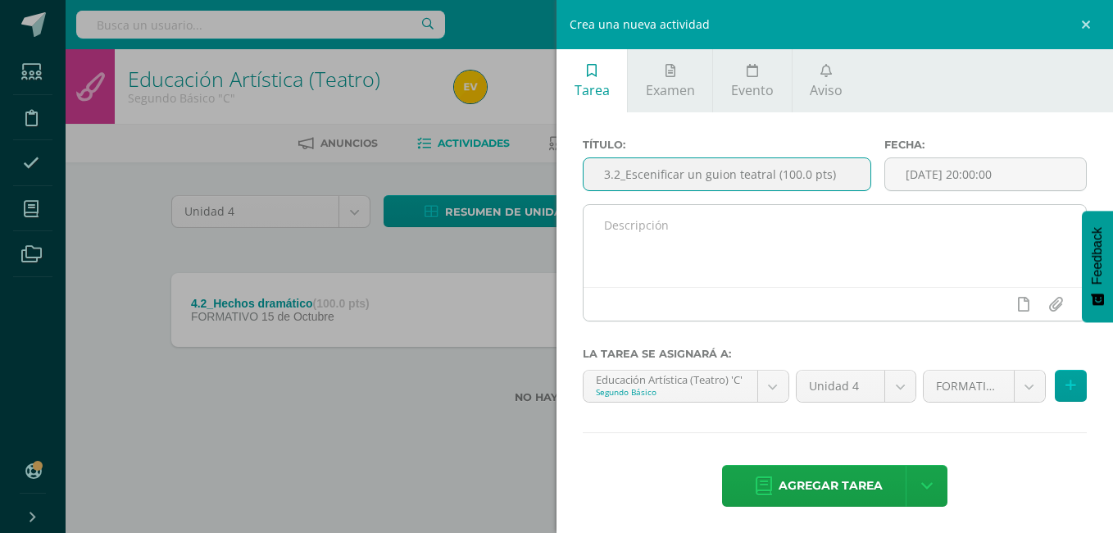
click at [713, 293] on div at bounding box center [835, 304] width 503 height 34
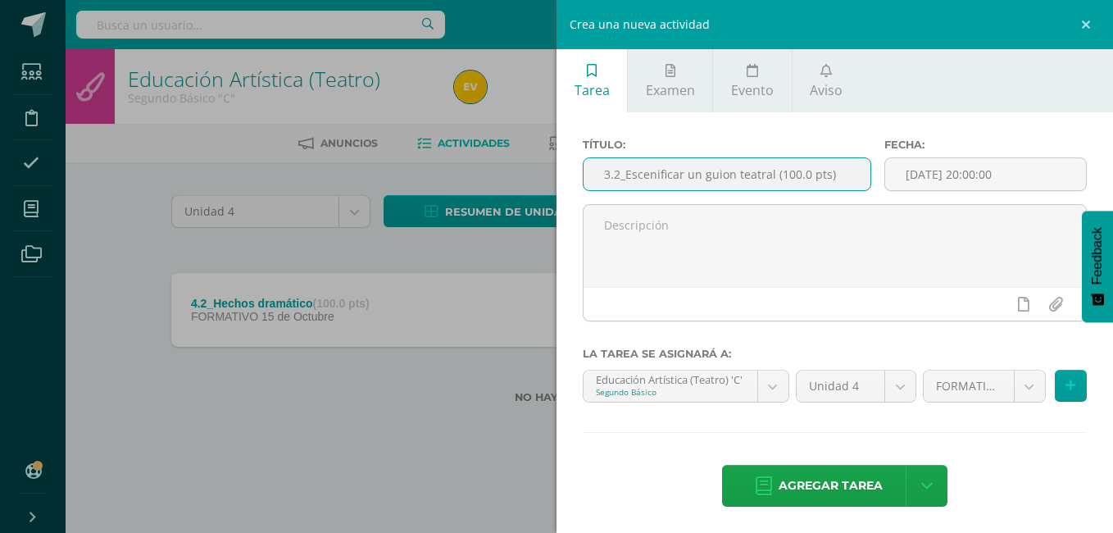
click at [610, 178] on input "3.2_Escenificar un guion teatral (100.0 pts)" at bounding box center [727, 174] width 287 height 32
click at [713, 175] on input "3.2_Escenificar un guion teatral (100.0 pts)" at bounding box center [727, 174] width 287 height 32
click at [611, 175] on input "3.2_Escenificar un guion teatral (100.0 pts)" at bounding box center [727, 174] width 287 height 32
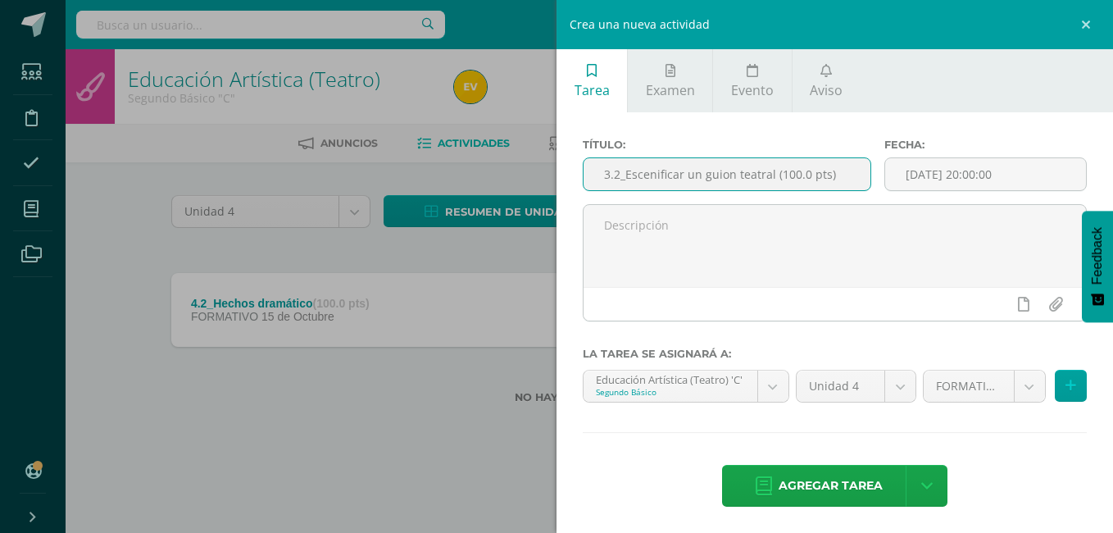
click at [611, 175] on input "3.2_Escenificar un guion teatral (100.0 pts)" at bounding box center [727, 174] width 287 height 32
click at [620, 174] on input "3.2_Escenificar un guion teatral (100.0 pts)" at bounding box center [727, 174] width 287 height 32
click at [607, 174] on input "3.2_Escenificar un guion teatral (100.0 pts)" at bounding box center [727, 174] width 287 height 32
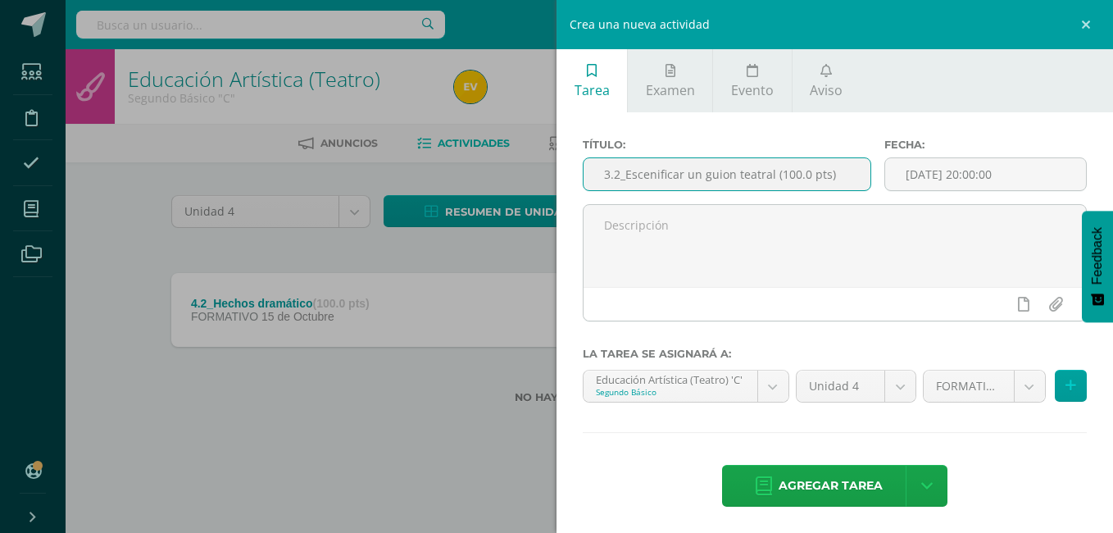
click at [603, 174] on input "3.2_Escenificar un guion teatral (100.0 pts)" at bounding box center [727, 174] width 287 height 32
click at [849, 176] on input "3.2_Escenificar un guion teatral (100.0 pts)" at bounding box center [727, 174] width 287 height 32
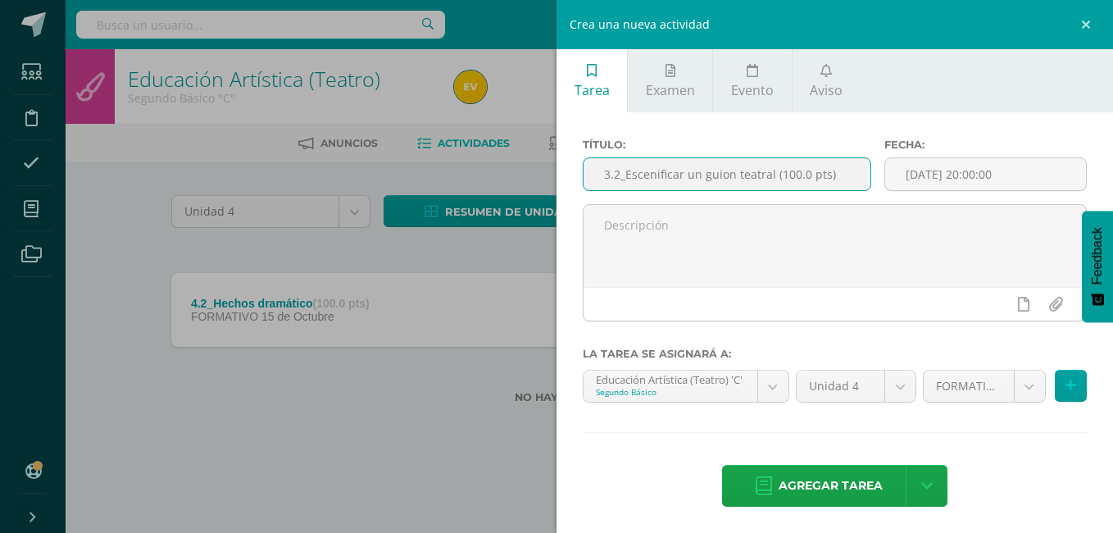
click at [849, 176] on input "3.2_Escenificar un guion teatral (100.0 pts)" at bounding box center [727, 174] width 287 height 32
click at [610, 173] on input "3.2_Escenificar un guion teatral" at bounding box center [727, 174] width 287 height 32
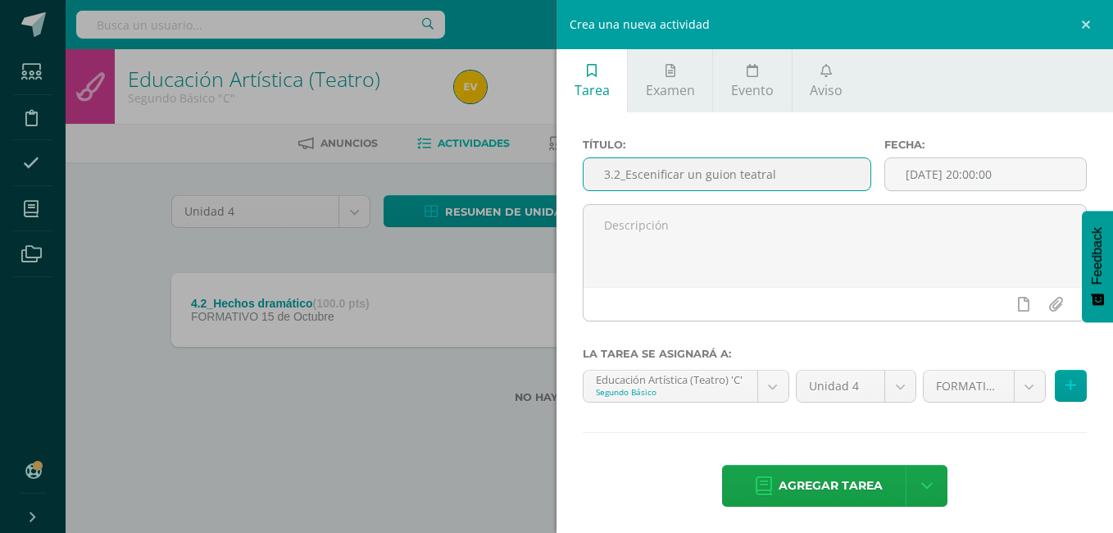
click at [589, 175] on input "3.2_Escenificar un guion teatral" at bounding box center [727, 174] width 287 height 32
click at [594, 173] on input "3.2_Escenificar un guion teatral" at bounding box center [727, 174] width 287 height 32
click at [589, 166] on input "3.2_Escenificar un guion teatral" at bounding box center [727, 174] width 287 height 32
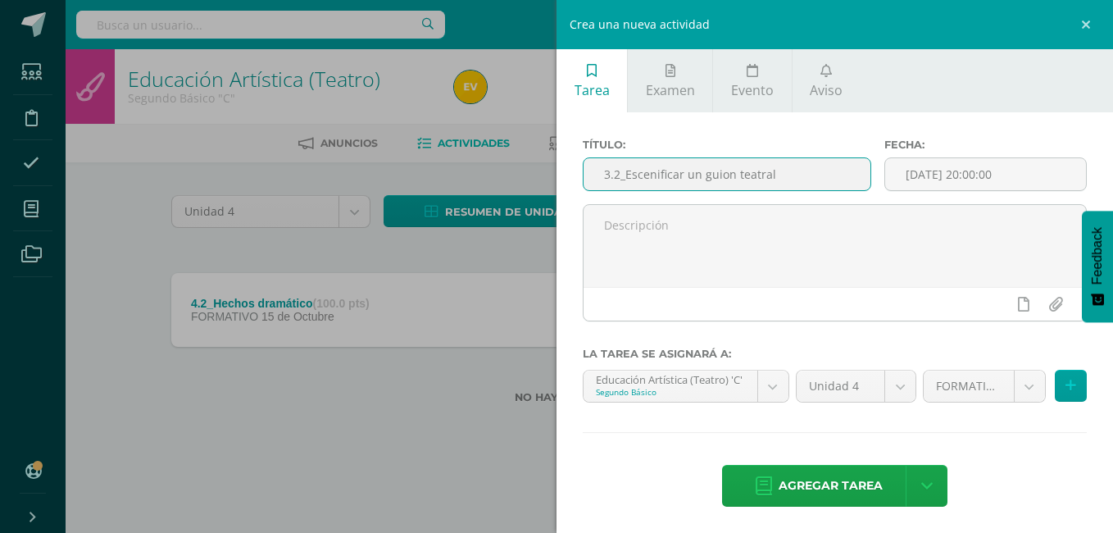
click at [589, 166] on input "3.2_Escenificar un guion teatral" at bounding box center [727, 174] width 287 height 32
click at [585, 168] on input "3.2_Escenificar un guion teatral" at bounding box center [727, 174] width 287 height 32
click at [781, 171] on input "3.2_Escenificar un guion teatral" at bounding box center [727, 174] width 287 height 32
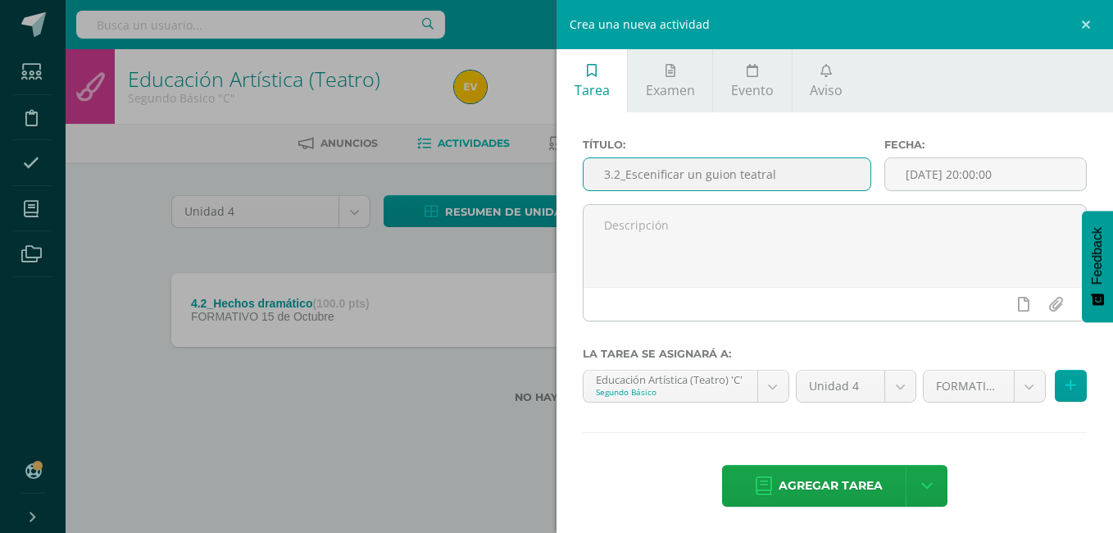
click at [633, 177] on input "3.2_Escenificar un guion teatral" at bounding box center [727, 174] width 287 height 32
click at [618, 179] on input "3.2_Escenificar un guion teatral" at bounding box center [727, 174] width 287 height 32
drag, startPoint x: 618, startPoint y: 179, endPoint x: 635, endPoint y: 172, distance: 18.4
click at [619, 179] on input "3.2_Escenificar un guion teatral" at bounding box center [727, 174] width 287 height 32
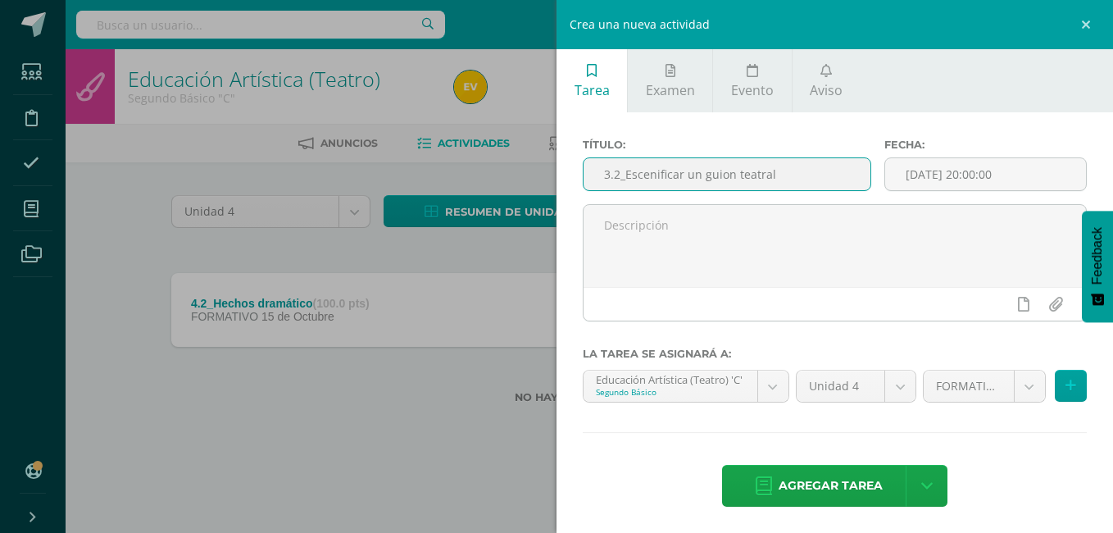
click at [695, 171] on input "3.2_Escenificar un guion teatral" at bounding box center [727, 174] width 287 height 32
click at [695, 172] on input "3.2_Escenificar un guion teatral" at bounding box center [727, 174] width 287 height 32
click at [626, 178] on input "3.2_Escenificar un guion teatral" at bounding box center [727, 174] width 287 height 32
click at [626, 179] on input "3.2_Escenificar un guion teatral" at bounding box center [727, 174] width 287 height 32
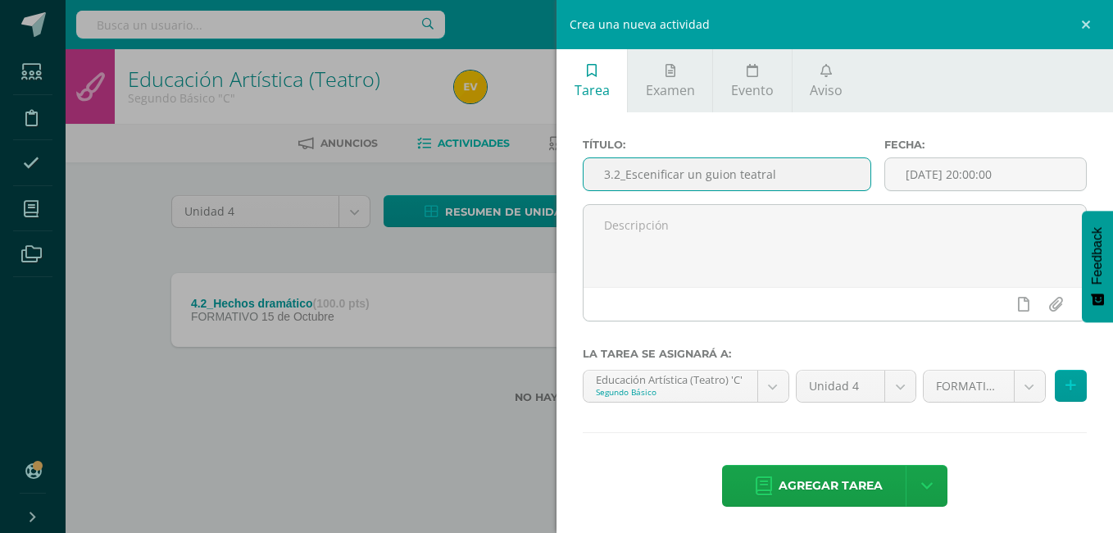
click at [626, 179] on input "3.2_Escenificar un guion teatral" at bounding box center [727, 174] width 287 height 32
click at [794, 176] on input "3.2_Escenificar un guion teatral" at bounding box center [727, 174] width 287 height 32
type input "3.2_Escenificar un guion teatral"
click at [1018, 384] on body "Estudiantes Disciplina Asistencia Mis cursos Archivos Soporte Ayuda Reportar un…" at bounding box center [556, 228] width 1113 height 456
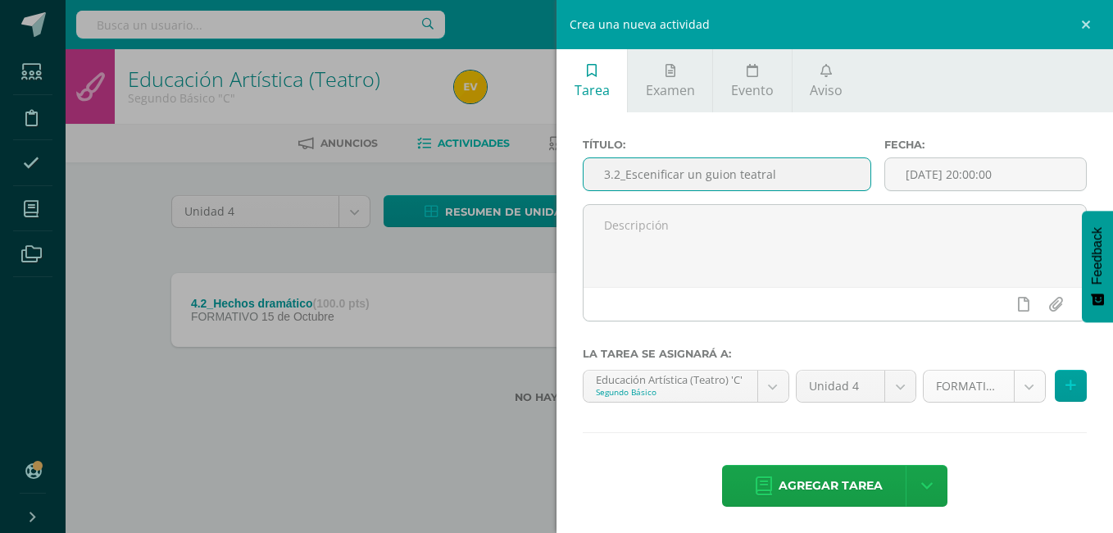
click at [1018, 384] on body "Estudiantes Disciplina Asistencia Mis cursos Archivos Soporte Ayuda Reportar un…" at bounding box center [556, 228] width 1113 height 456
click at [1026, 382] on body "Estudiantes Disciplina Asistencia Mis cursos Archivos Soporte Ayuda Reportar un…" at bounding box center [556, 228] width 1113 height 456
click at [1023, 388] on body "Estudiantes Disciplina Asistencia Mis cursos Archivos Soporte Ayuda Reportar un…" at bounding box center [556, 228] width 1113 height 456
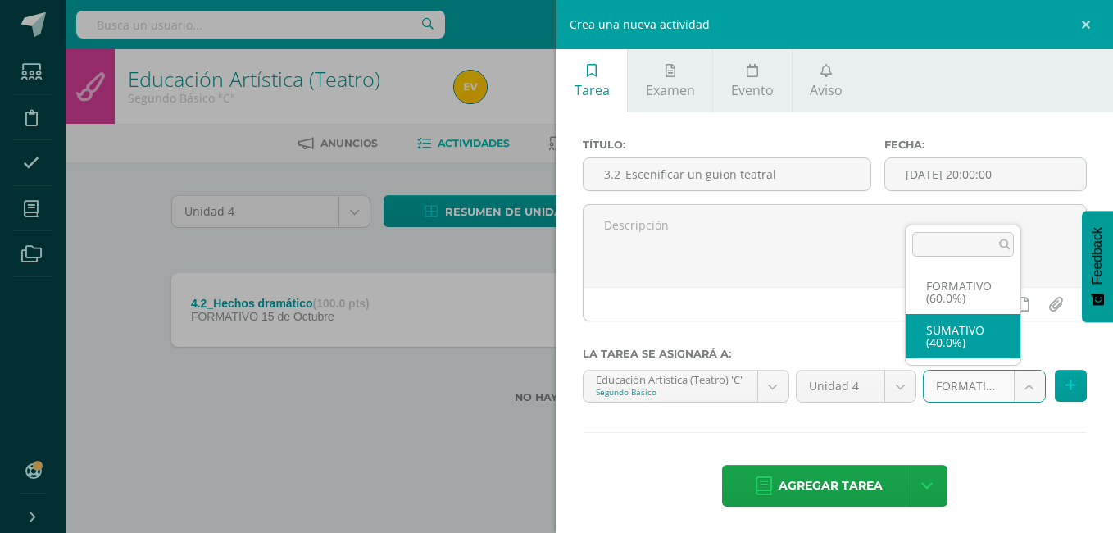
select select "213258"
click at [970, 322] on div at bounding box center [834, 269] width 517 height 130
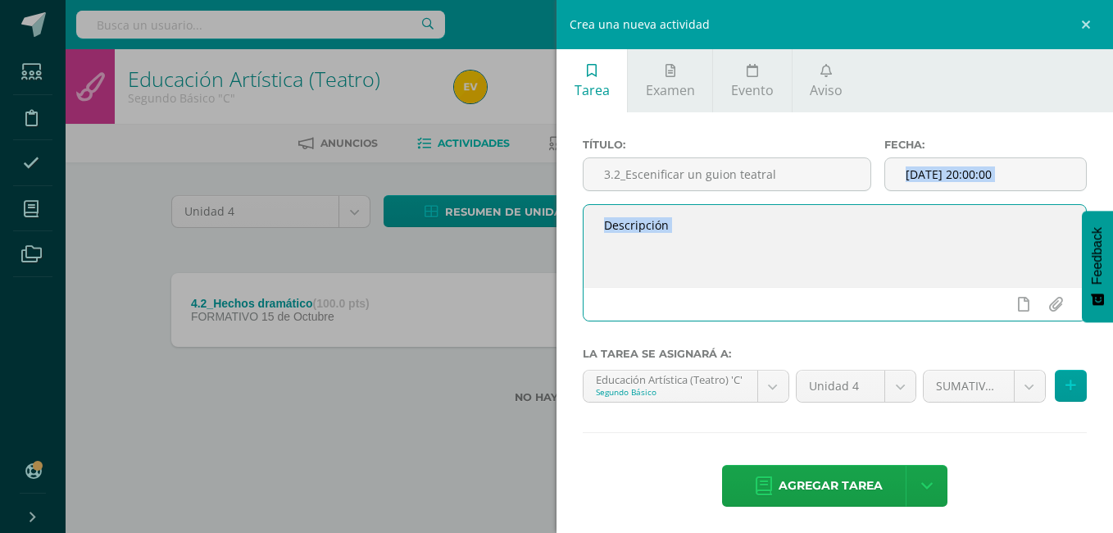
click at [768, 241] on textarea at bounding box center [835, 246] width 503 height 82
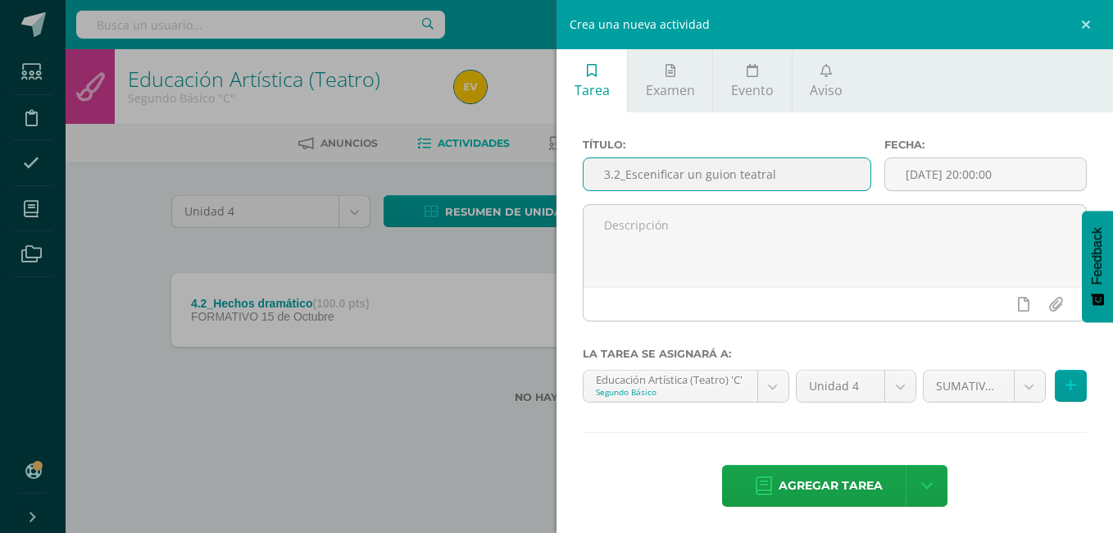
click at [612, 183] on input "3.2_Escenificar un guion teatral" at bounding box center [727, 174] width 287 height 32
click at [778, 172] on input "3.2_Escenificar un guion teatral" at bounding box center [727, 174] width 287 height 32
type input "4.2_Escenificar un guion teatral"
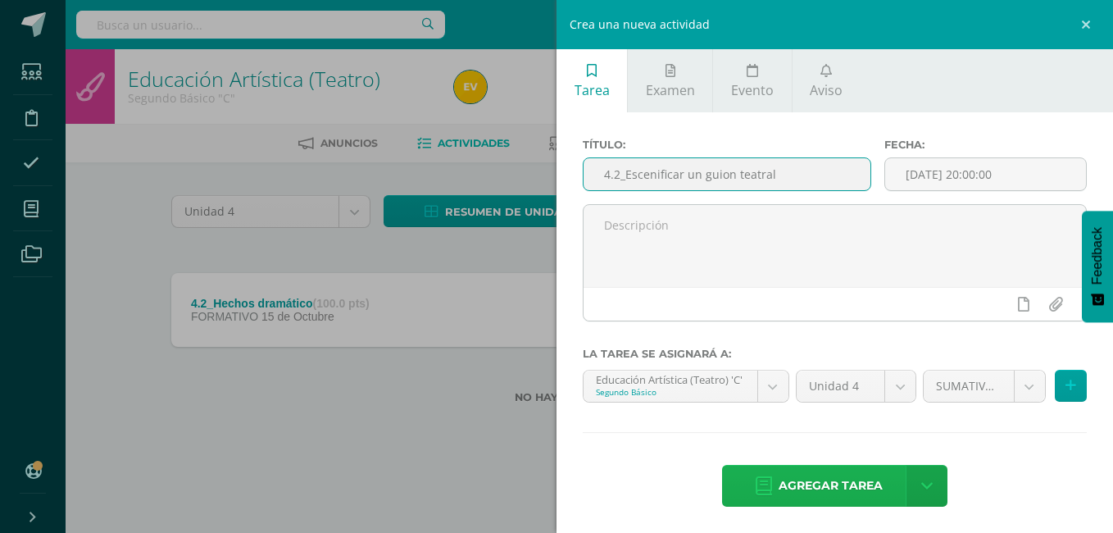
click at [810, 489] on span "Agregar tarea" at bounding box center [831, 486] width 104 height 40
click at [810, 489] on div "Título: 4.2_Escenificar un guion teatral Fecha: 2025-10-15 20:00:00 La tarea se…" at bounding box center [835, 324] width 557 height 424
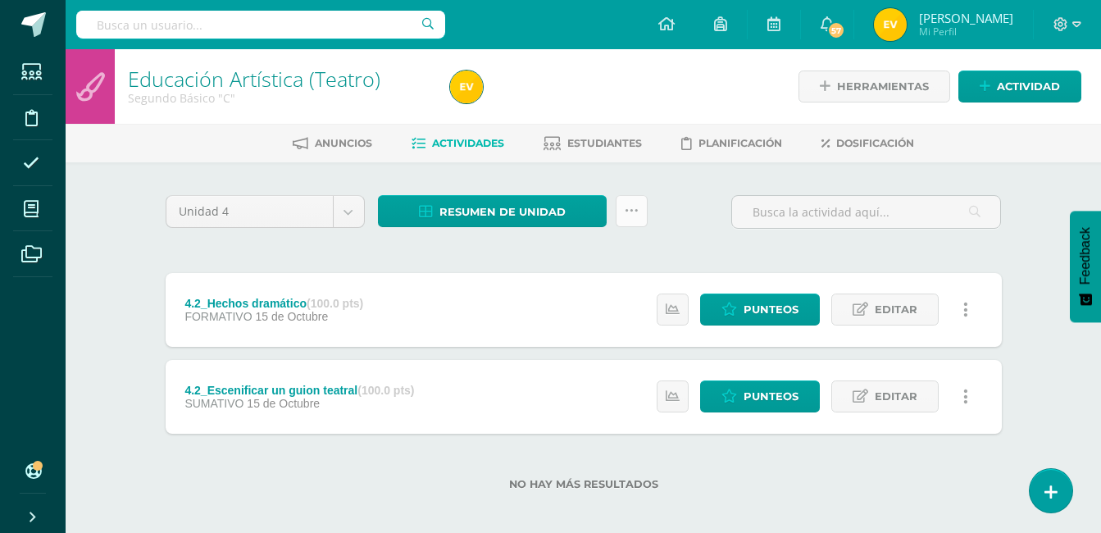
click at [638, 213] on link at bounding box center [632, 211] width 32 height 32
click at [637, 213] on link at bounding box center [632, 211] width 32 height 32
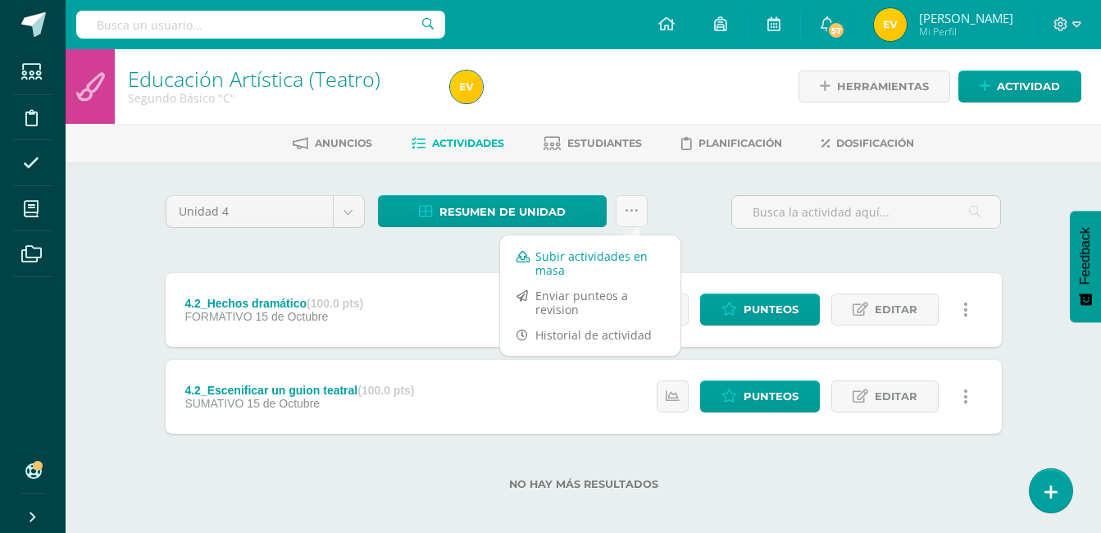
click at [596, 260] on link "Subir actividades en masa" at bounding box center [590, 262] width 180 height 39
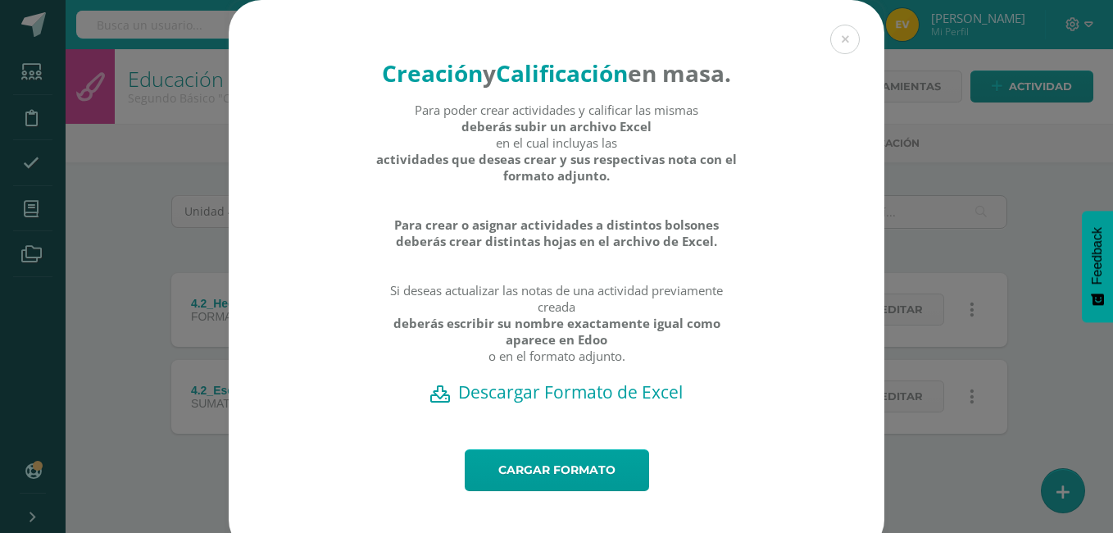
click at [574, 403] on h2 "Descargar Formato de Excel" at bounding box center [556, 391] width 598 height 23
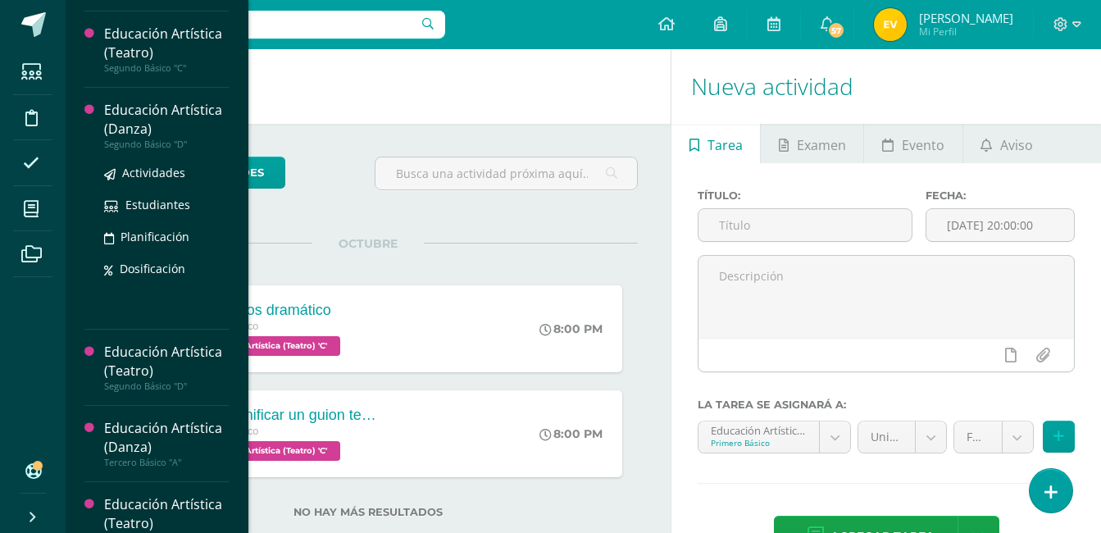
scroll to position [900, 0]
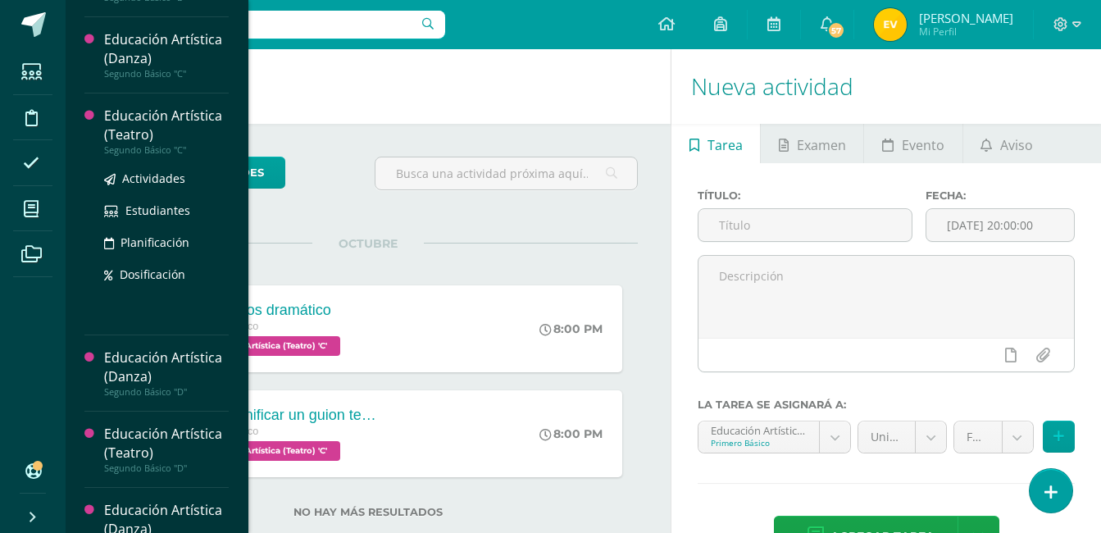
click at [119, 126] on div "Educación Artística (Teatro)" at bounding box center [166, 126] width 125 height 38
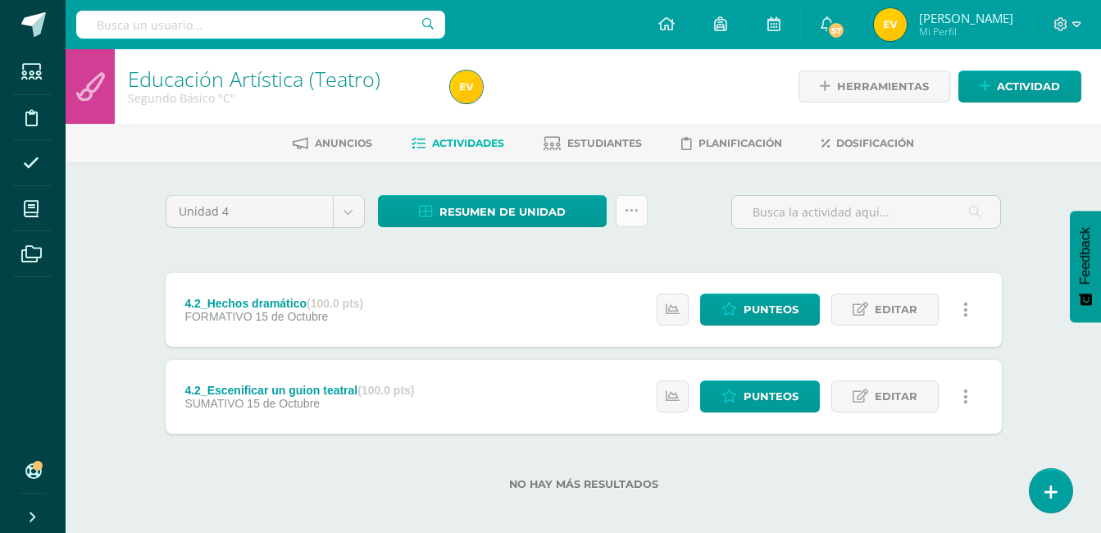
click at [628, 202] on link at bounding box center [632, 211] width 32 height 32
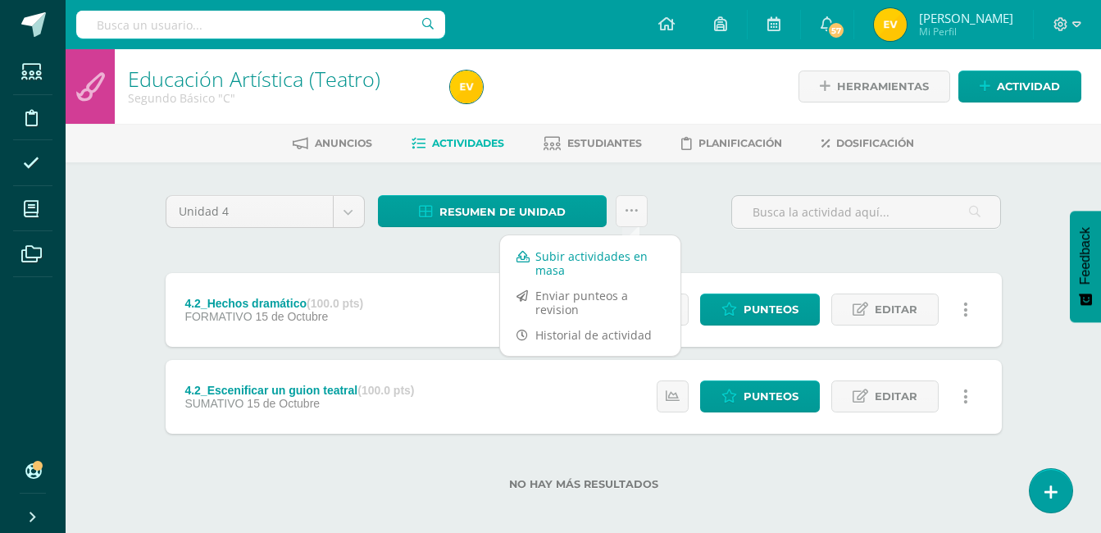
click at [560, 253] on link "Subir actividades en masa" at bounding box center [590, 262] width 180 height 39
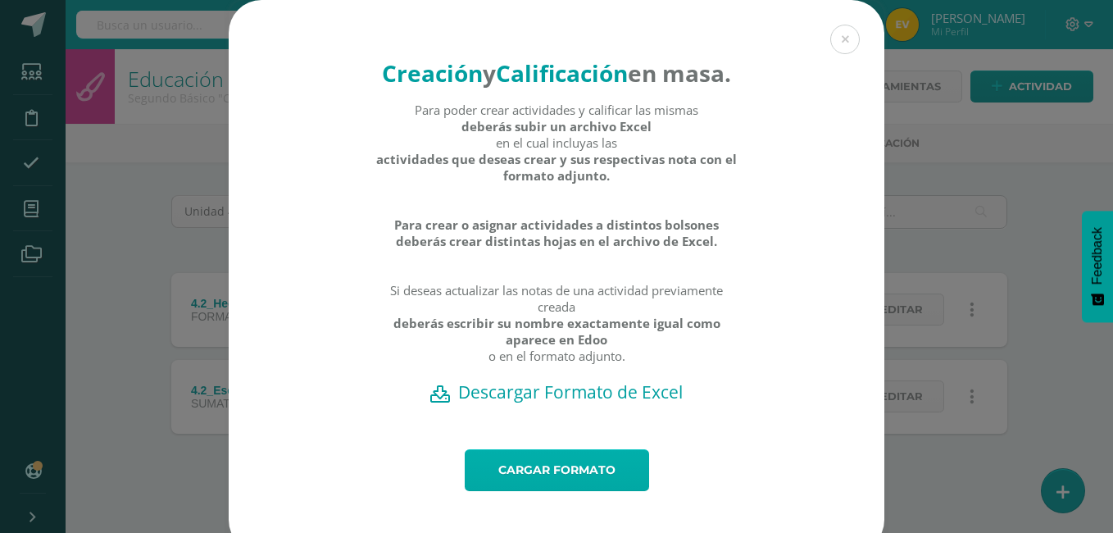
click at [519, 491] on link "Cargar formato" at bounding box center [557, 470] width 184 height 42
